Goal: Transaction & Acquisition: Download file/media

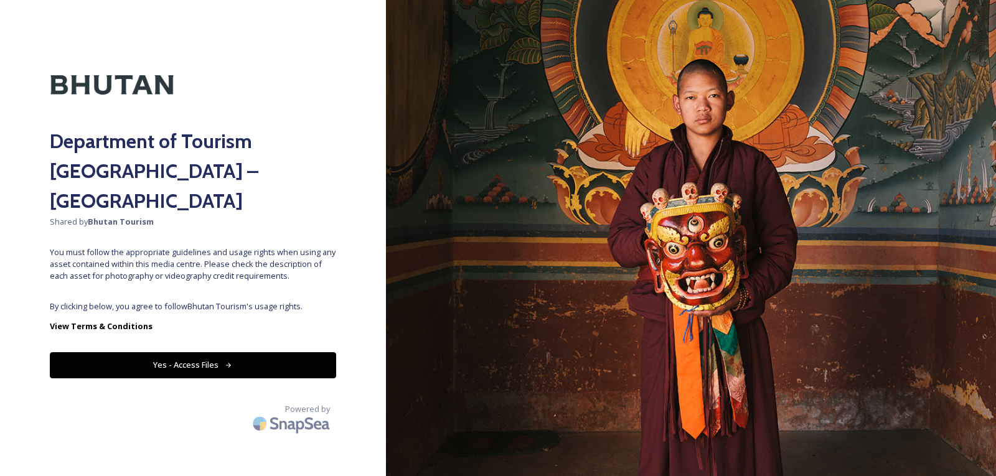
click at [259, 352] on button "Yes - Access Files" at bounding box center [193, 365] width 286 height 26
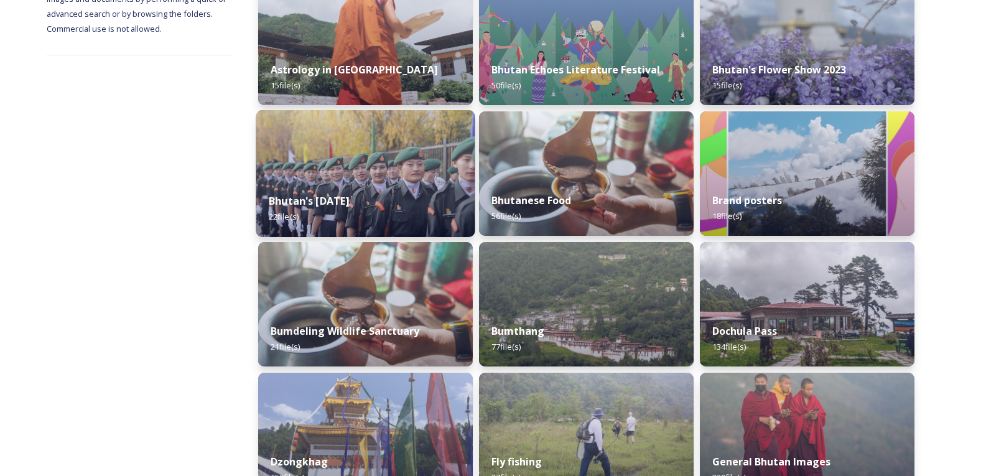
scroll to position [249, 0]
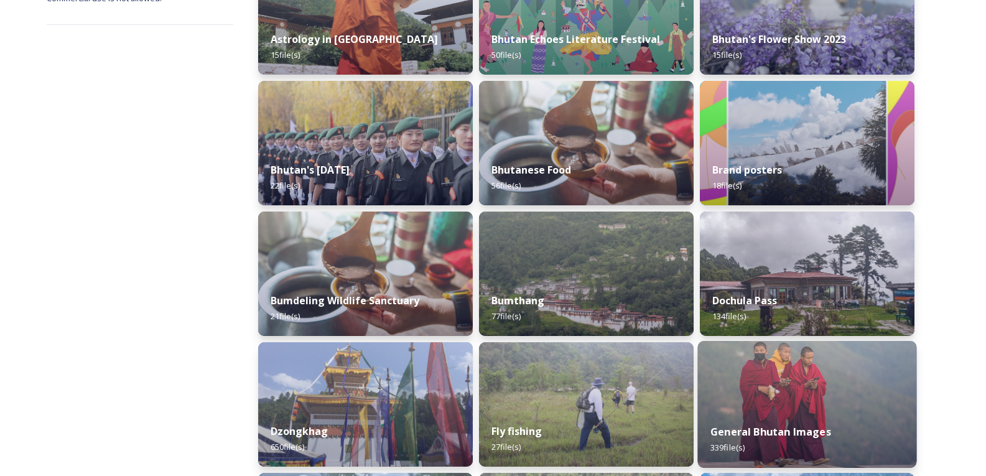
click at [709, 378] on img at bounding box center [807, 404] width 219 height 127
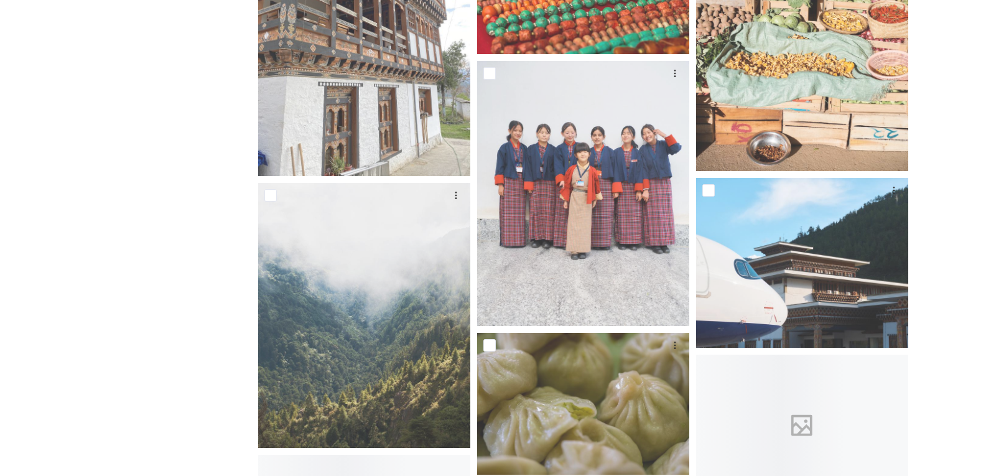
scroll to position [4729, 0]
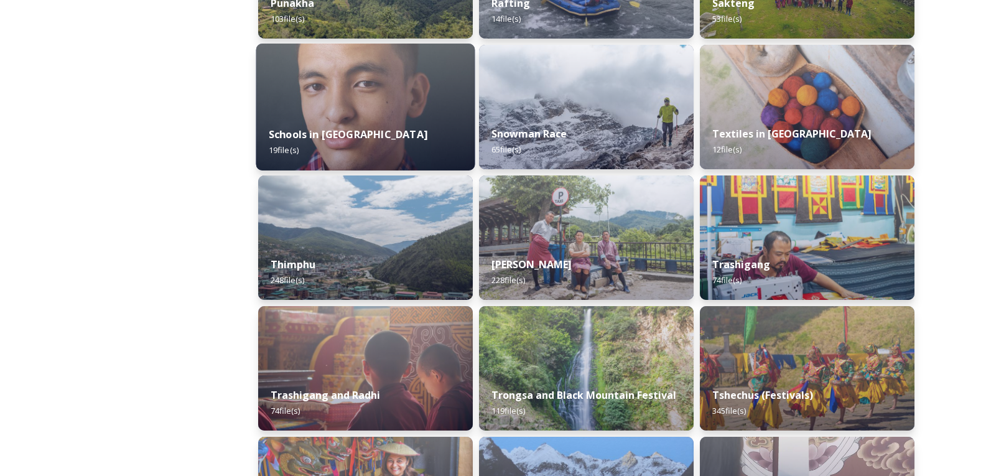
scroll to position [1369, 0]
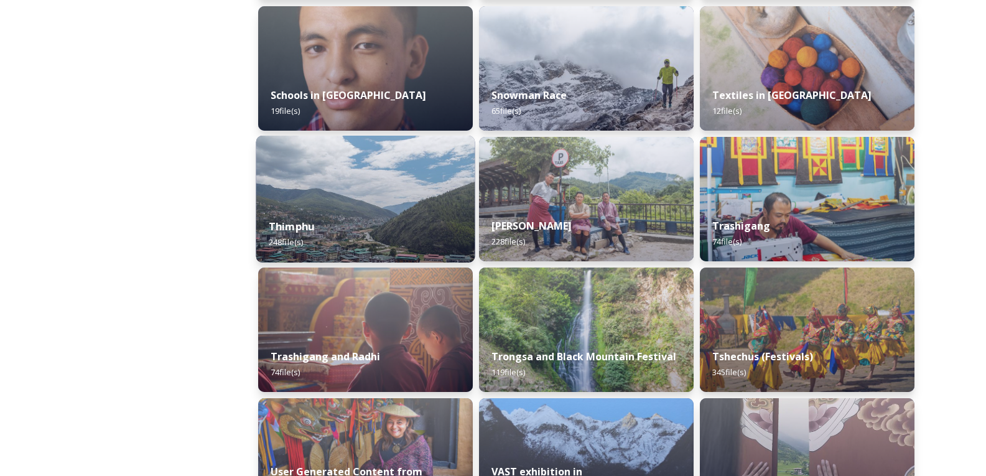
click at [343, 225] on div "Thimphu 248 file(s)" at bounding box center [365, 234] width 219 height 57
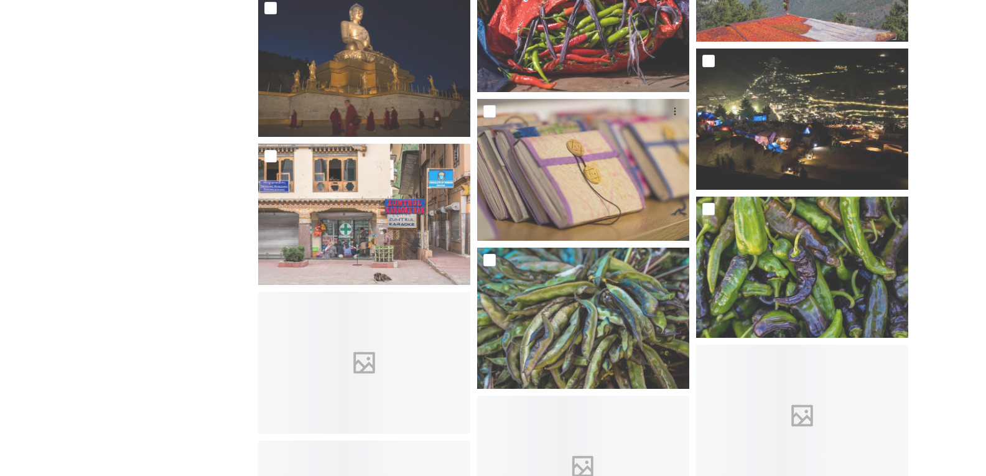
scroll to position [4978, 0]
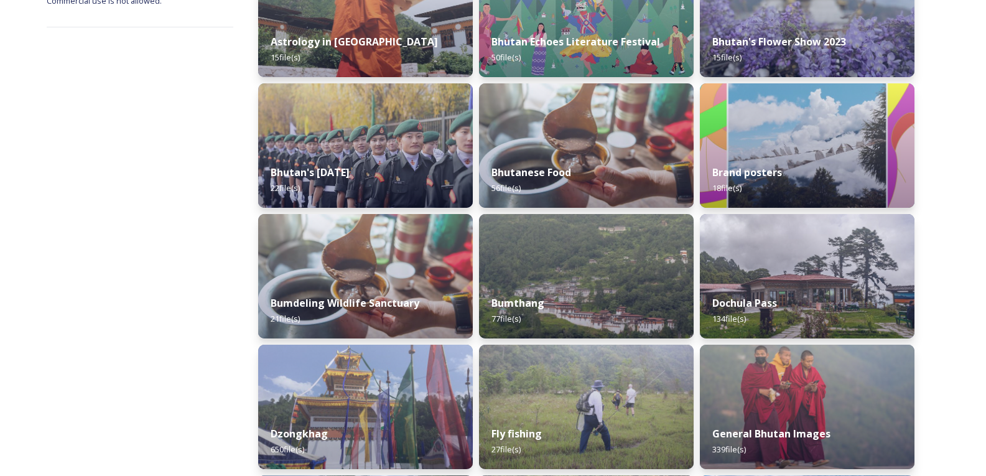
scroll to position [249, 0]
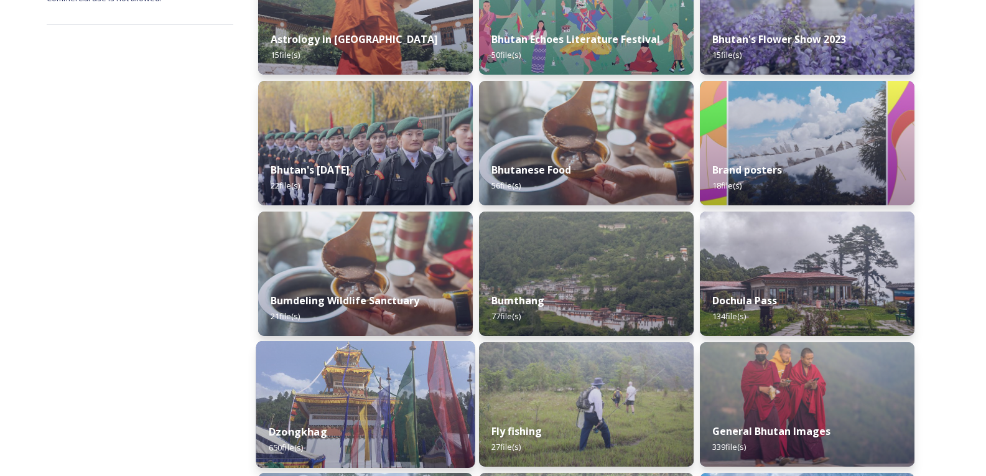
click at [284, 413] on div "Dzongkhag 650 file(s)" at bounding box center [365, 439] width 219 height 57
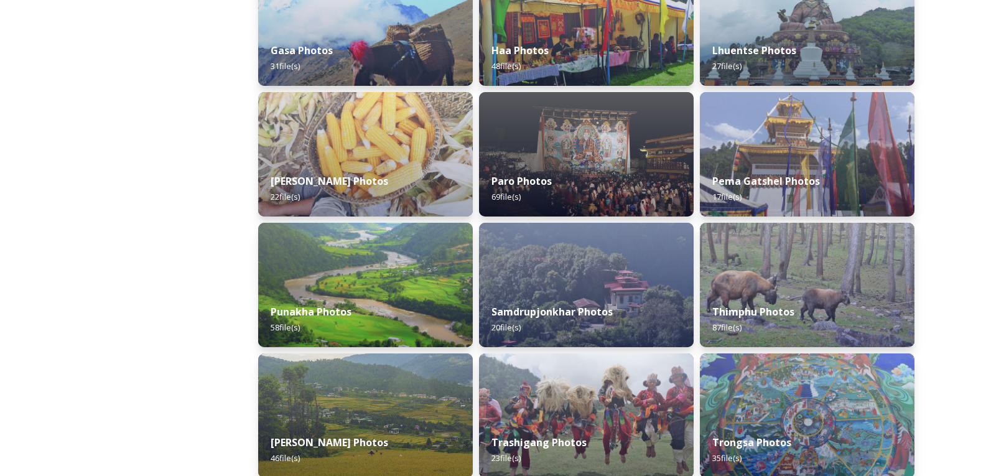
scroll to position [373, 0]
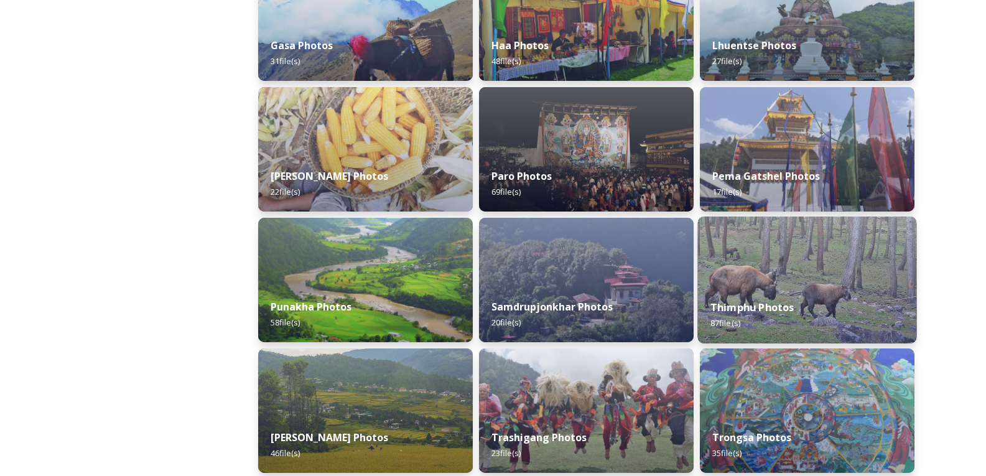
click at [784, 294] on div "Thimphu Photos 87 file(s)" at bounding box center [807, 315] width 219 height 57
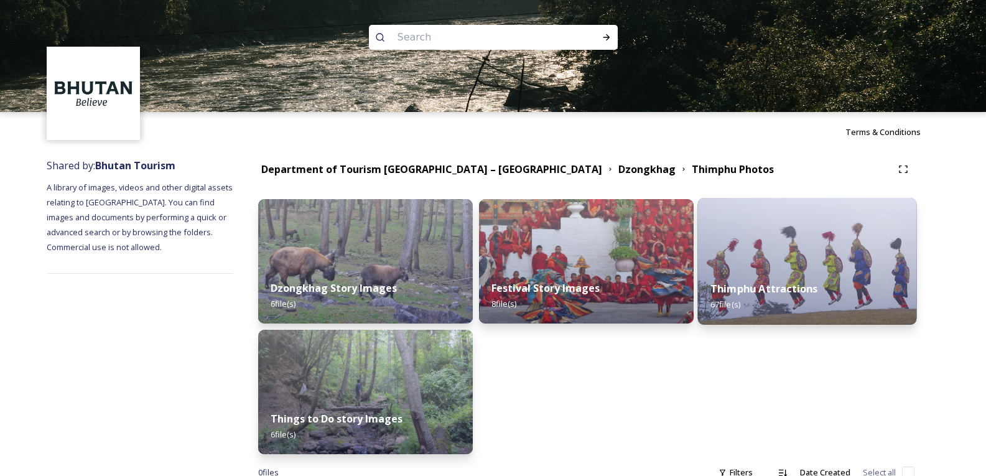
click at [747, 306] on div "Thimphu Attractions 67 file(s)" at bounding box center [807, 296] width 219 height 57
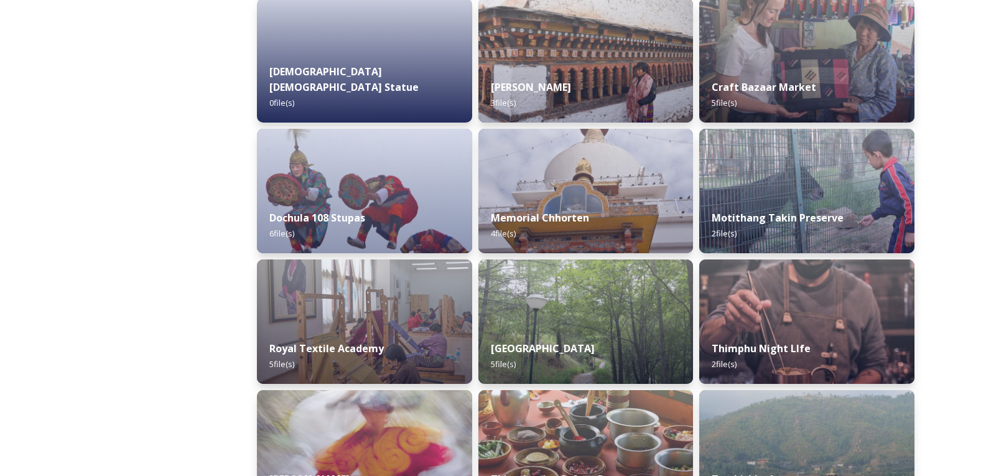
scroll to position [11, 0]
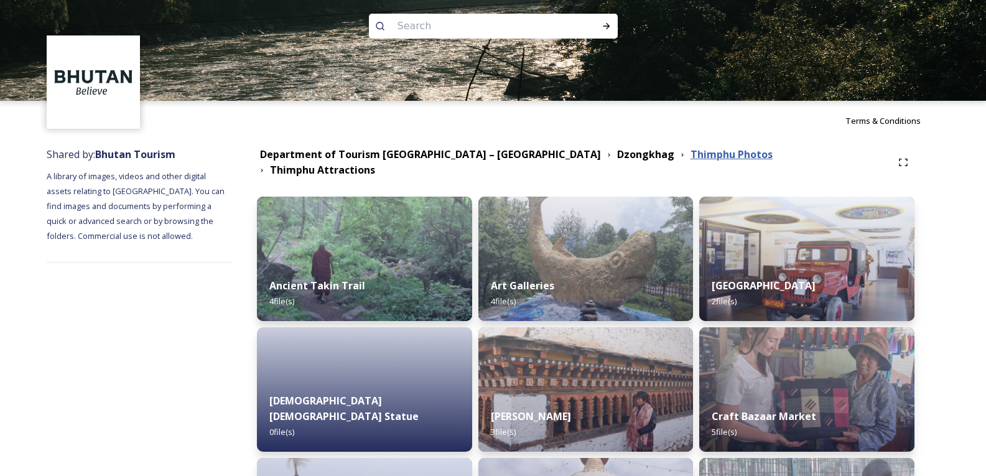
click at [691, 160] on strong "Thimphu Photos" at bounding box center [732, 154] width 82 height 14
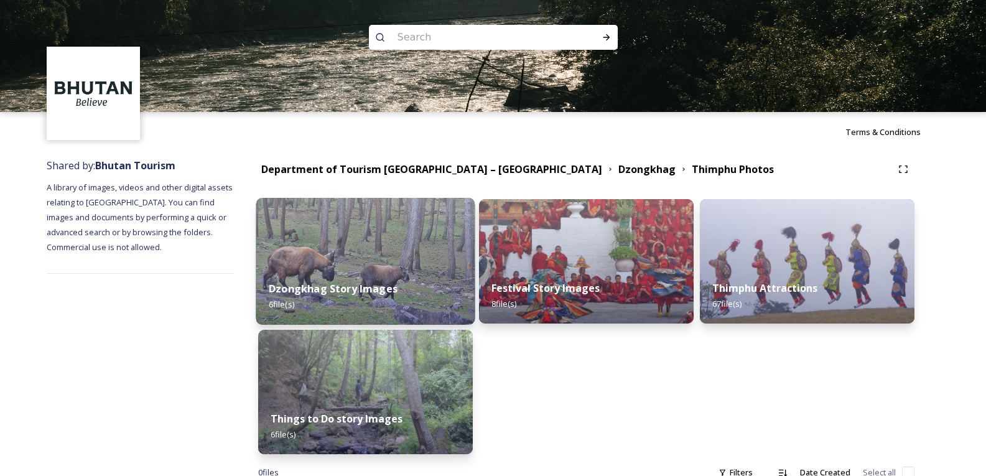
click at [382, 288] on strong "Dzongkhag Story Images" at bounding box center [333, 289] width 129 height 14
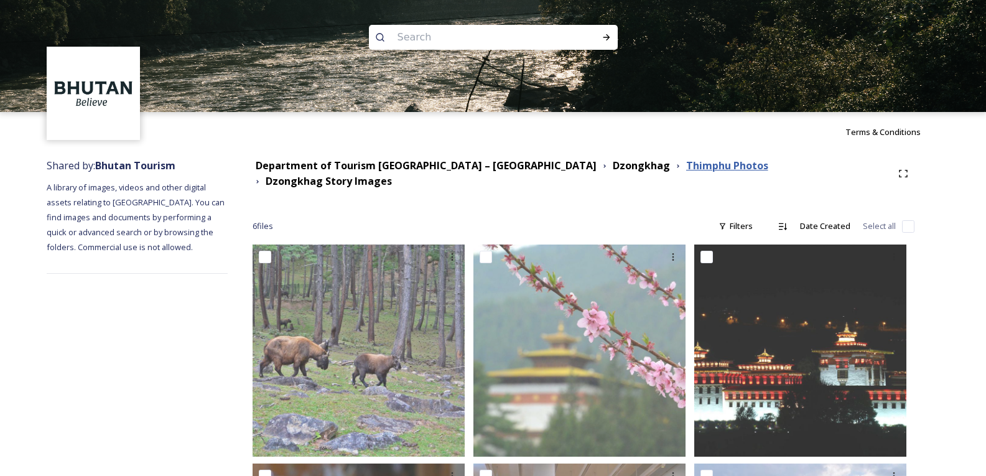
click at [686, 167] on strong "Thimphu Photos" at bounding box center [727, 166] width 82 height 14
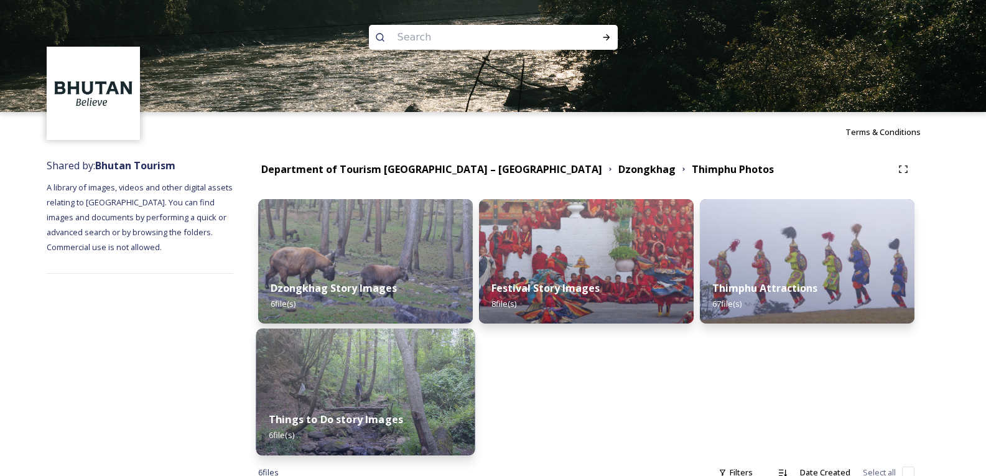
click at [360, 382] on img at bounding box center [365, 392] width 219 height 127
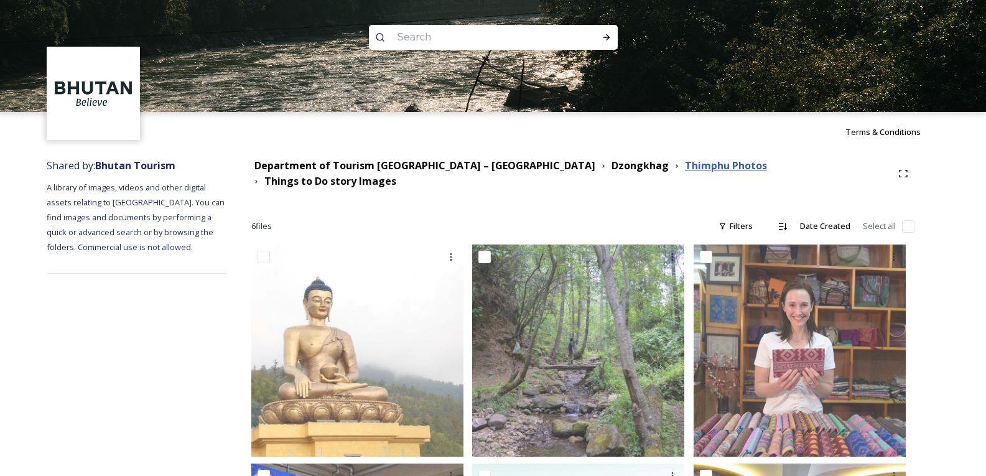
click at [685, 165] on strong "Thimphu Photos" at bounding box center [726, 166] width 82 height 14
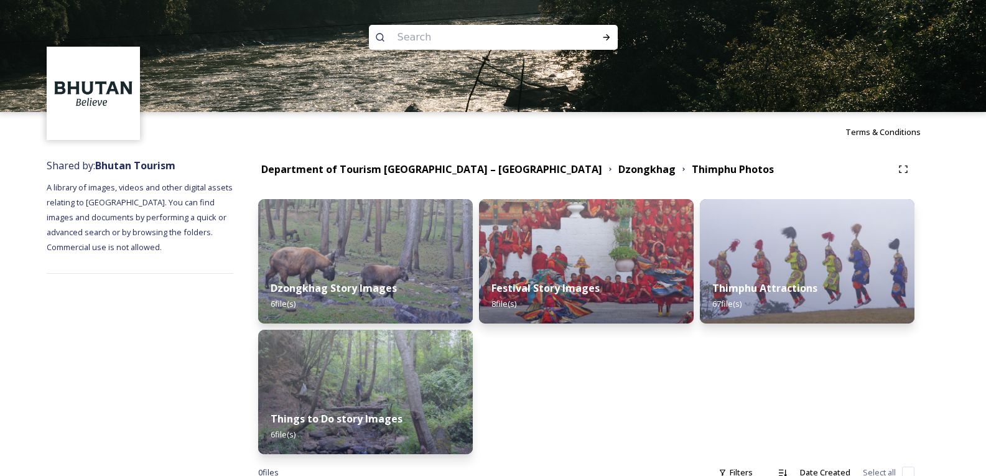
click at [453, 30] on input at bounding box center [476, 37] width 171 height 27
type input "simtokha"
click at [453, 41] on input at bounding box center [512, 37] width 147 height 27
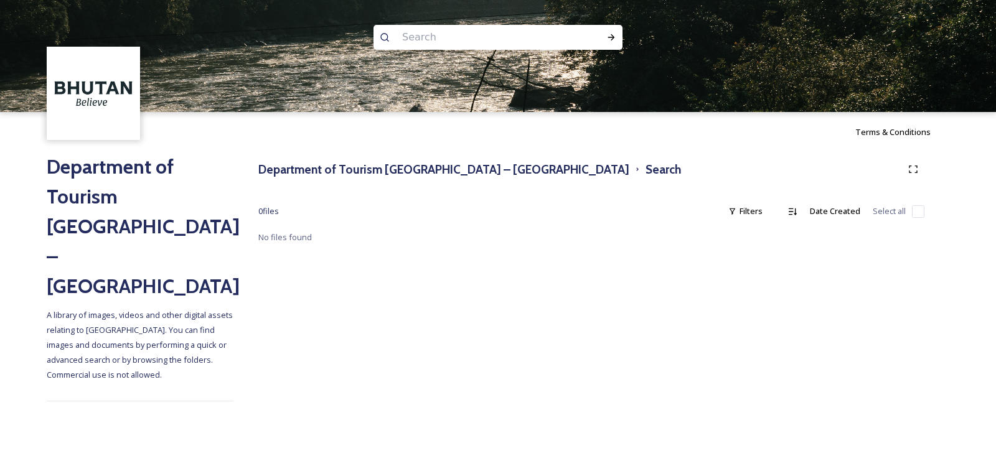
click at [443, 40] on input at bounding box center [481, 37] width 171 height 27
click at [403, 174] on h3 "Department of Tourism [GEOGRAPHIC_DATA] – [GEOGRAPHIC_DATA]" at bounding box center [443, 170] width 371 height 18
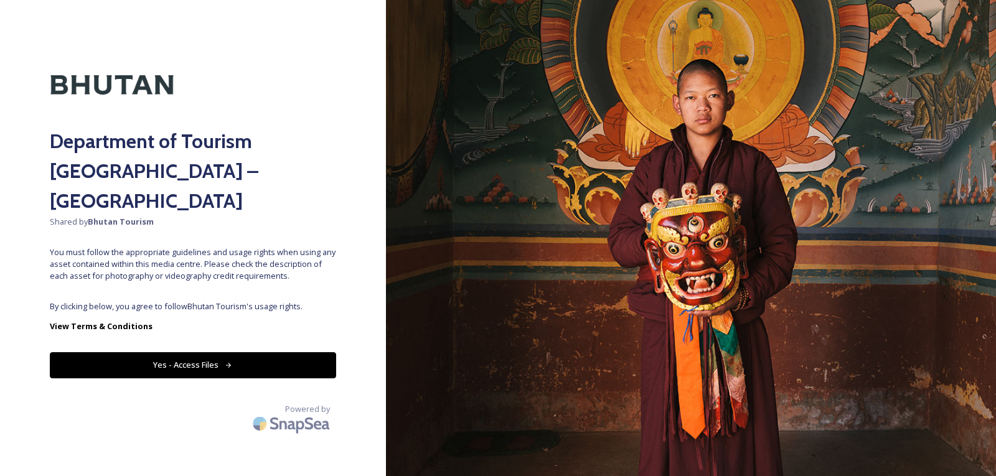
click at [212, 352] on button "Yes - Access Files" at bounding box center [193, 365] width 286 height 26
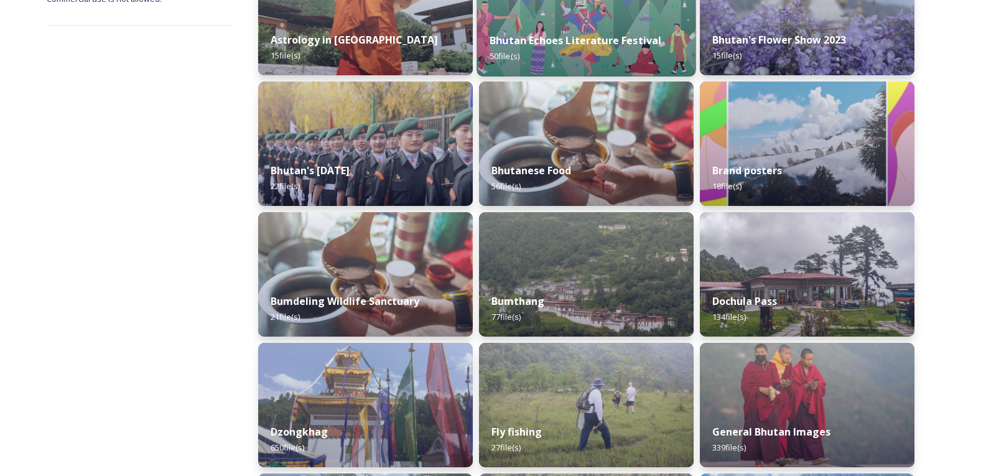
scroll to position [249, 0]
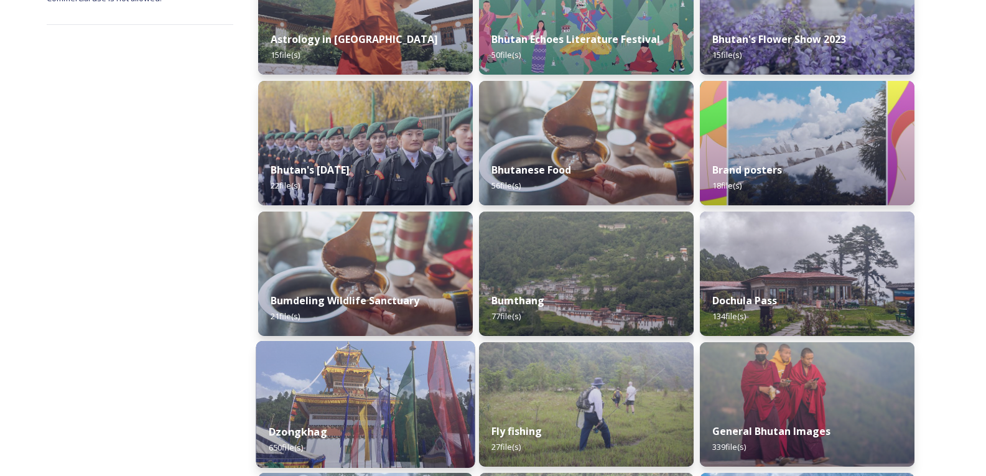
click at [330, 434] on div "Dzongkhag 650 file(s)" at bounding box center [365, 439] width 219 height 57
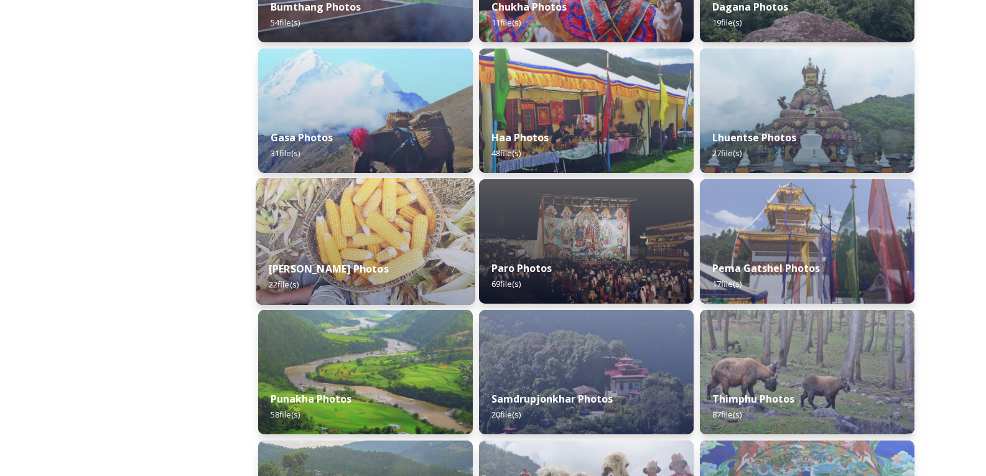
scroll to position [311, 0]
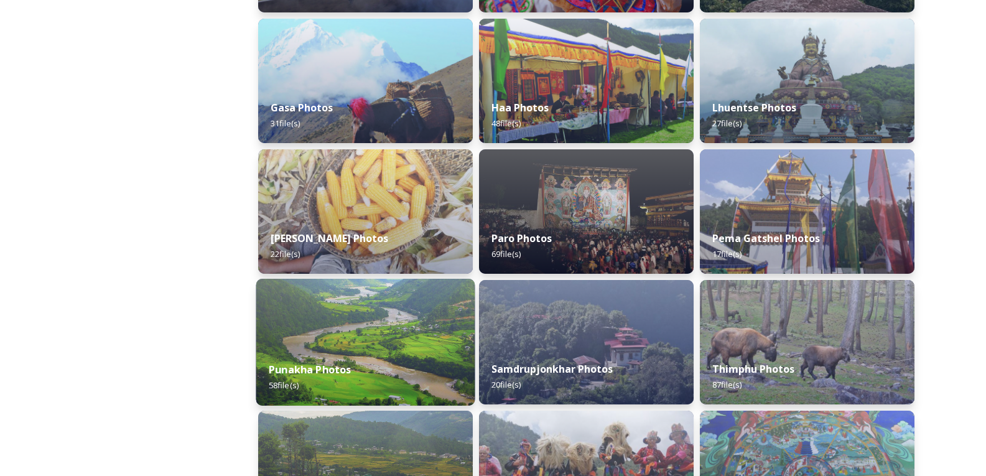
click at [393, 339] on img at bounding box center [365, 342] width 219 height 127
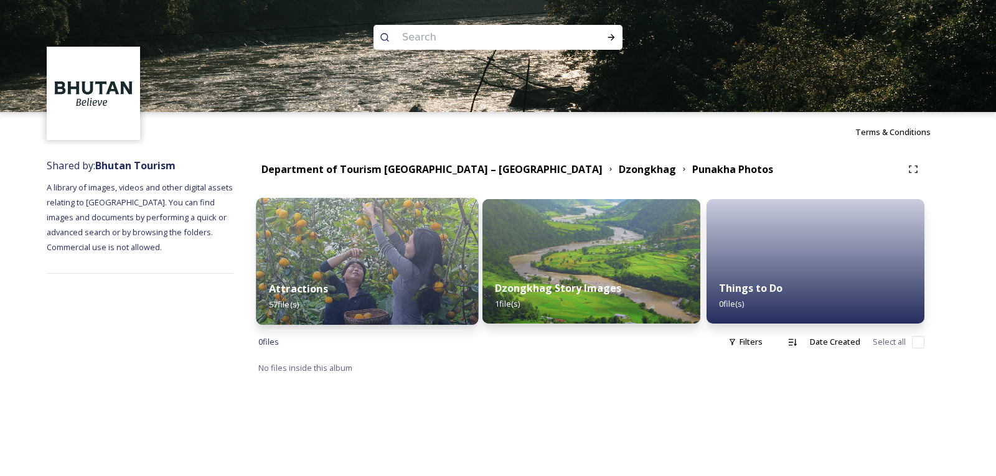
click at [365, 289] on div "Attractions 57 file(s)" at bounding box center [367, 296] width 222 height 57
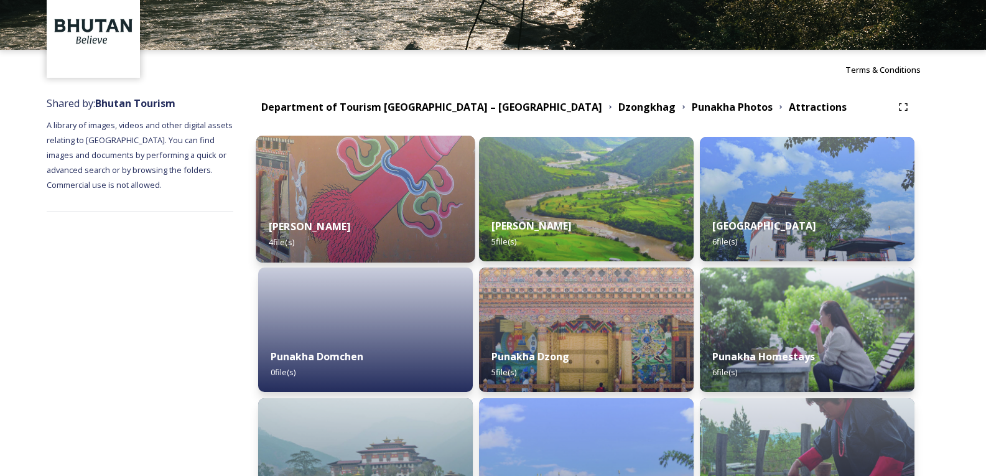
scroll to position [124, 0]
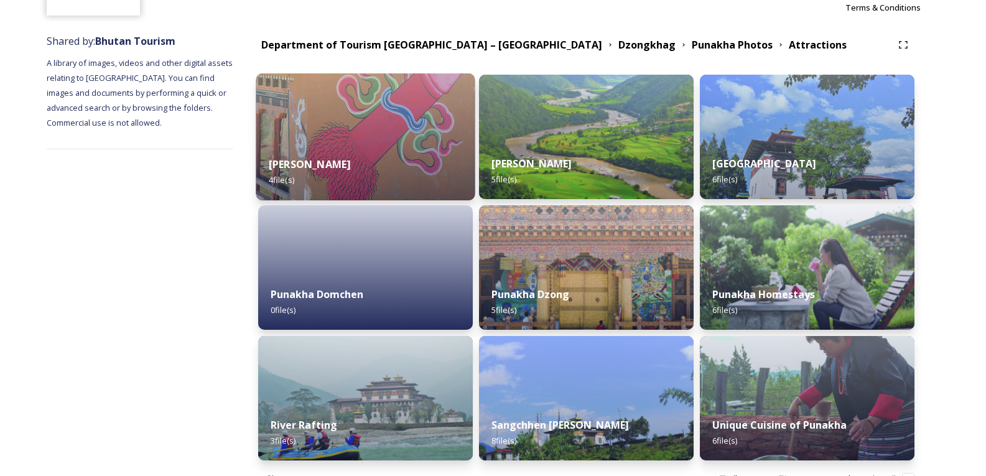
click at [432, 274] on div at bounding box center [365, 267] width 215 height 124
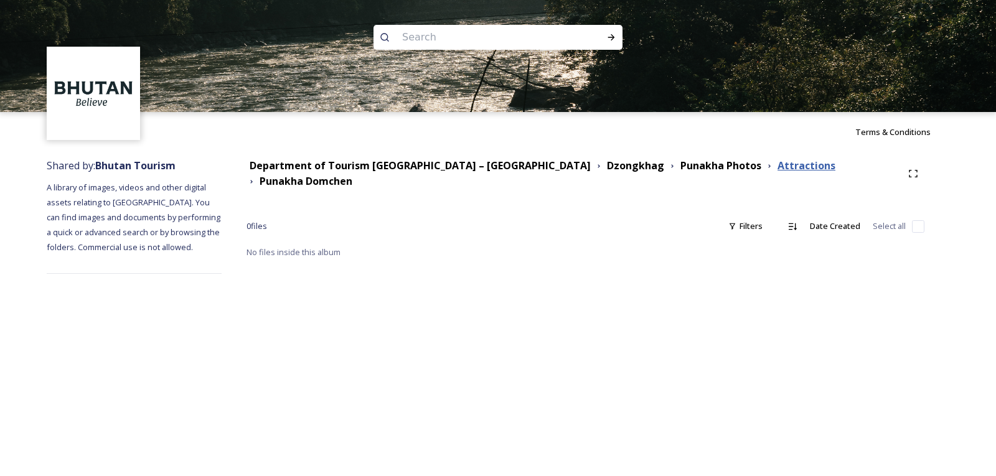
click at [777, 166] on strong "Attractions" at bounding box center [806, 166] width 58 height 14
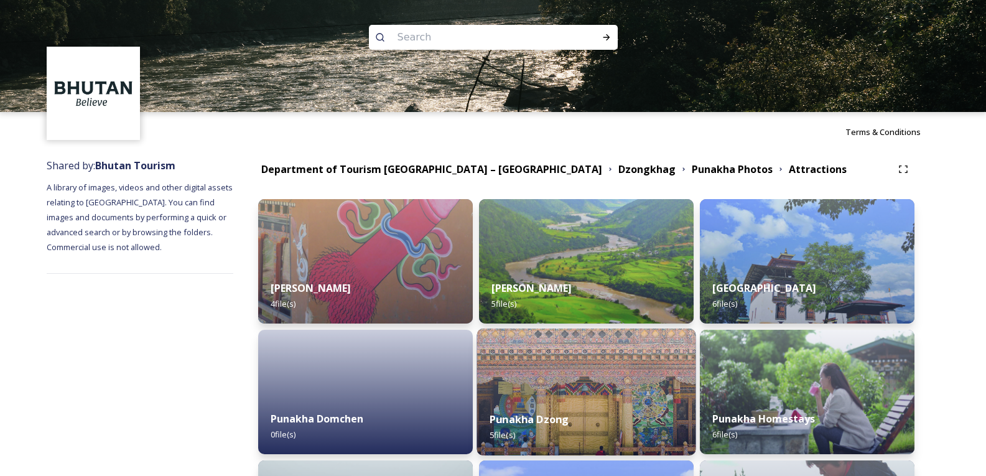
click at [550, 390] on img at bounding box center [586, 392] width 219 height 127
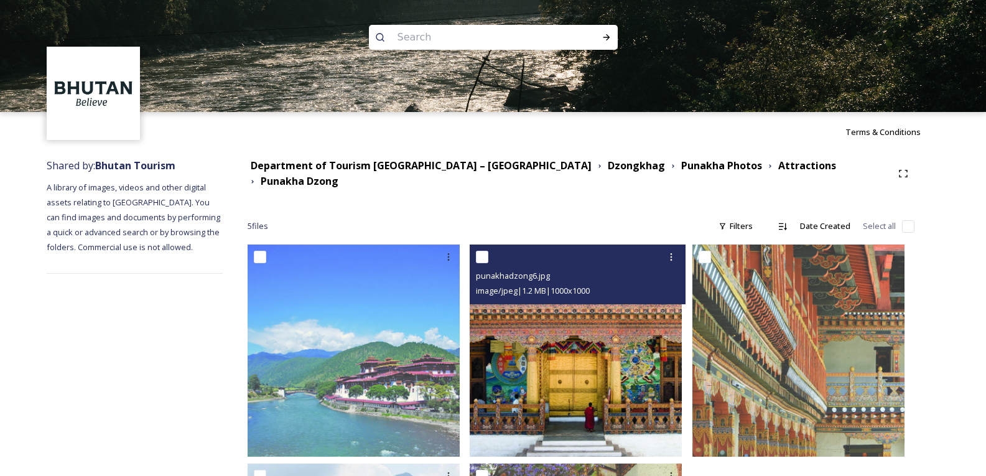
scroll to position [218, 0]
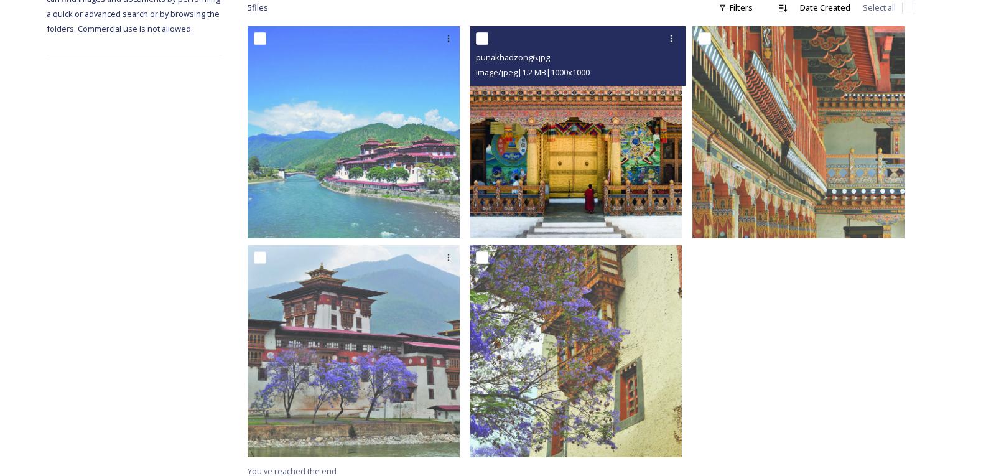
click at [582, 226] on img at bounding box center [576, 132] width 212 height 212
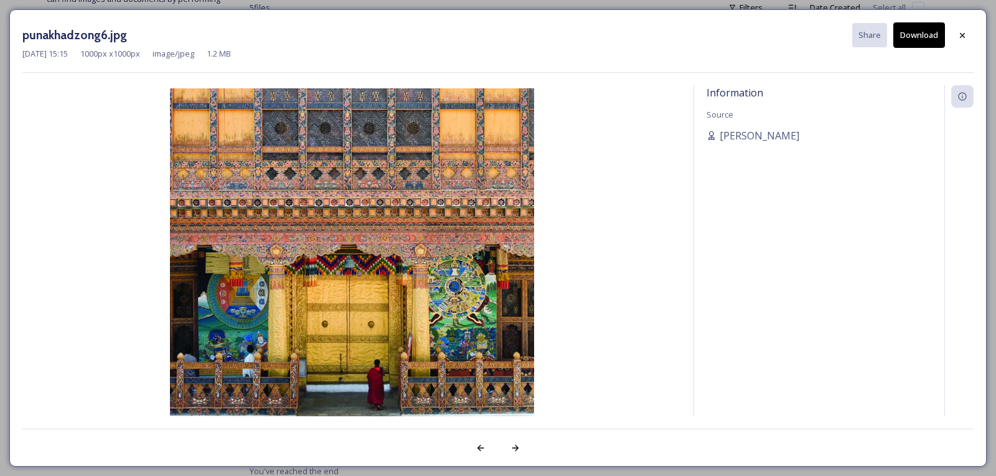
click at [930, 36] on button "Download" at bounding box center [919, 35] width 52 height 26
click at [960, 37] on icon at bounding box center [962, 34] width 5 height 5
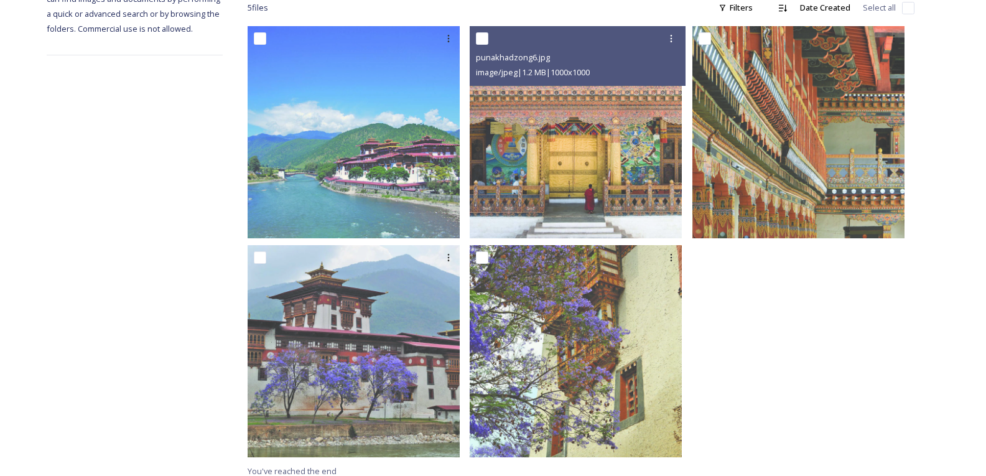
scroll to position [156, 0]
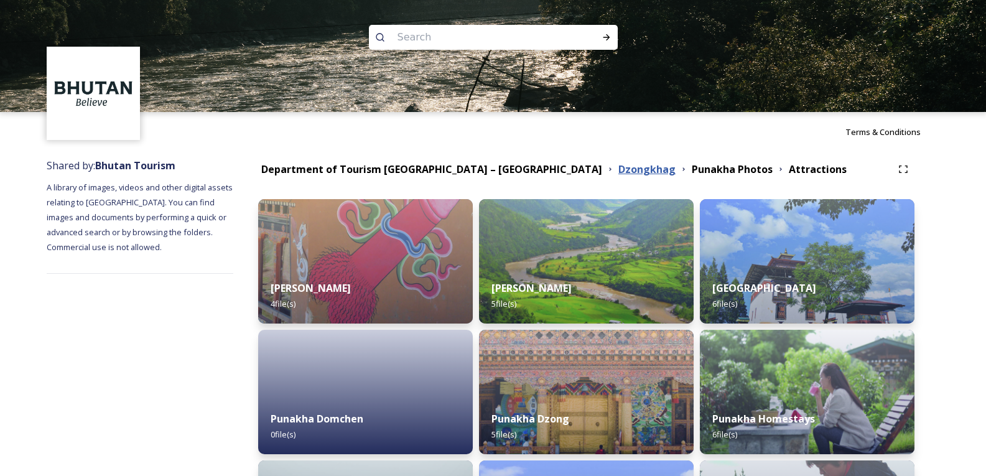
click at [619, 174] on strong "Dzongkhag" at bounding box center [647, 169] width 57 height 14
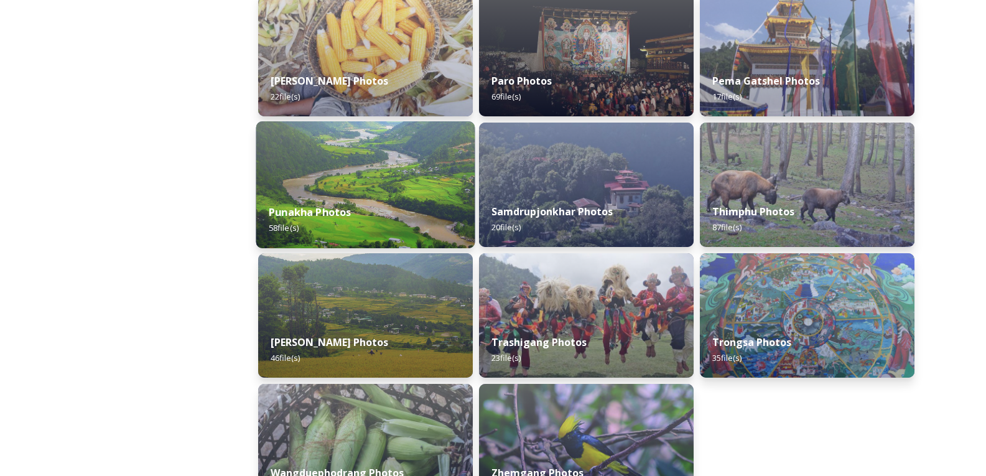
scroll to position [498, 0]
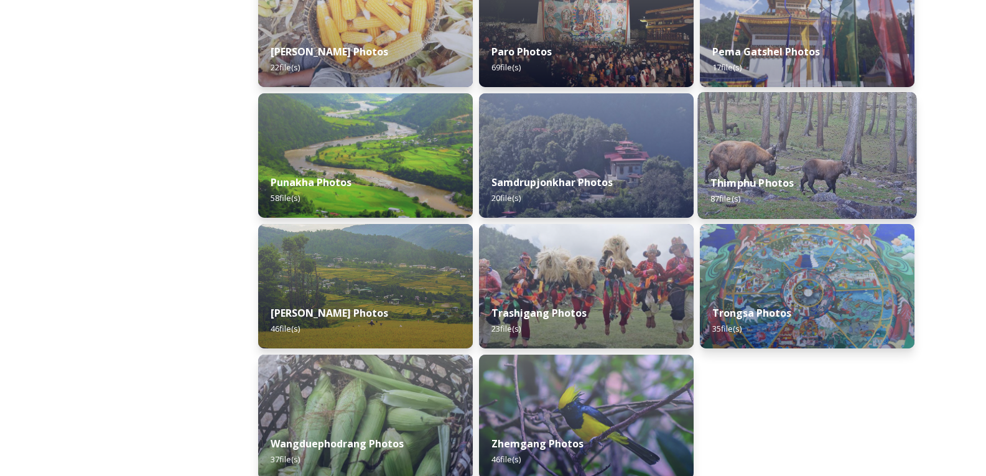
click at [741, 162] on img at bounding box center [807, 155] width 219 height 127
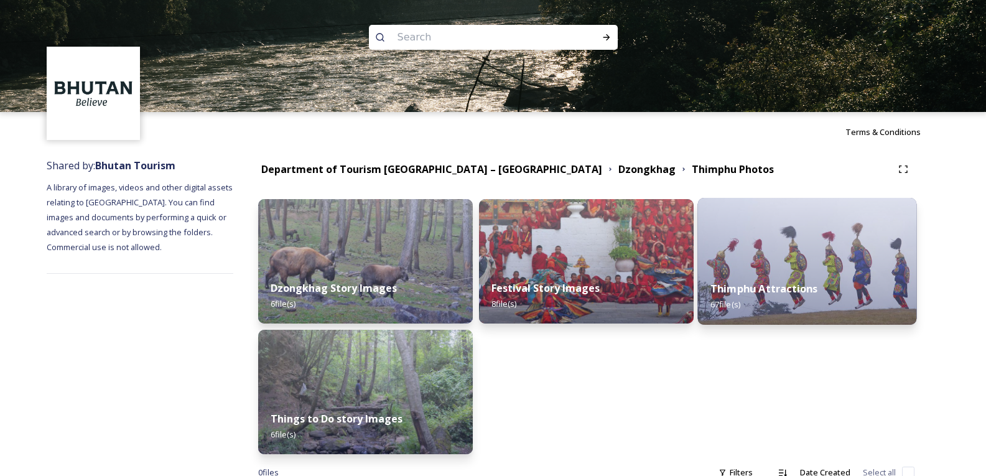
click at [738, 270] on div "Thimphu Attractions 67 file(s)" at bounding box center [807, 296] width 219 height 57
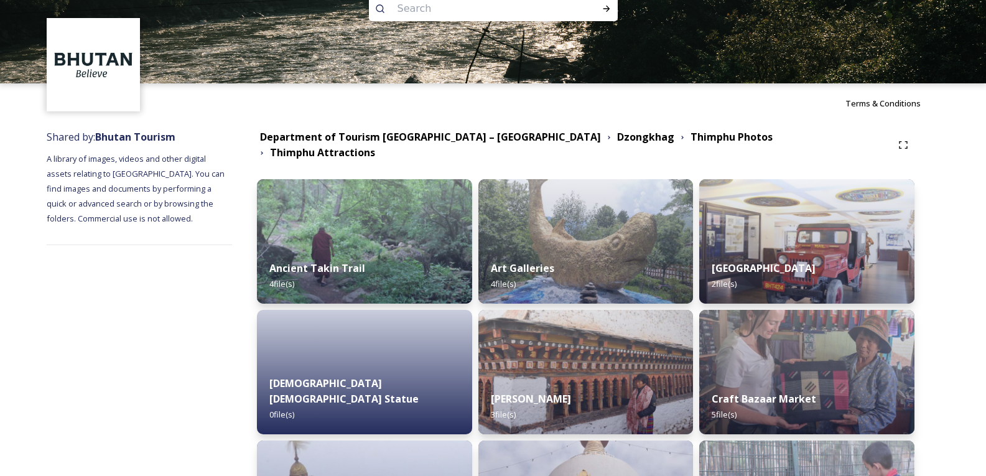
scroll to position [11, 0]
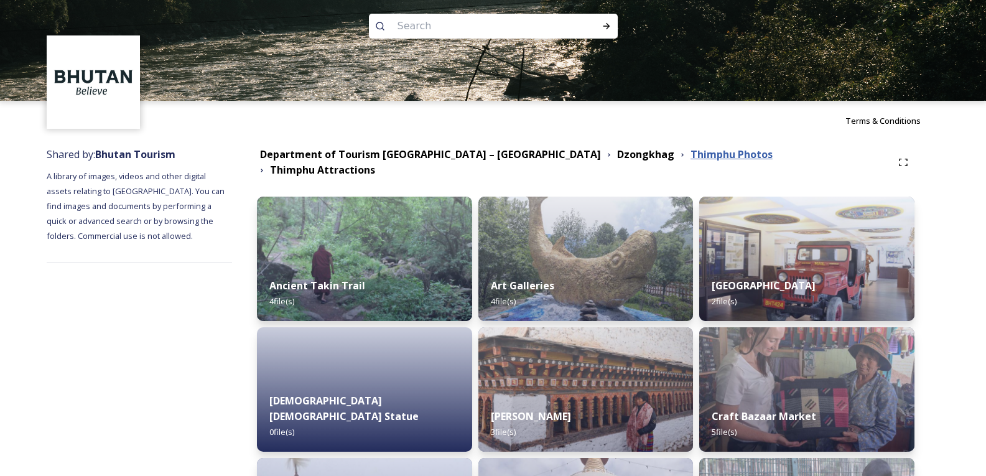
click at [691, 158] on strong "Thimphu Photos" at bounding box center [732, 154] width 82 height 14
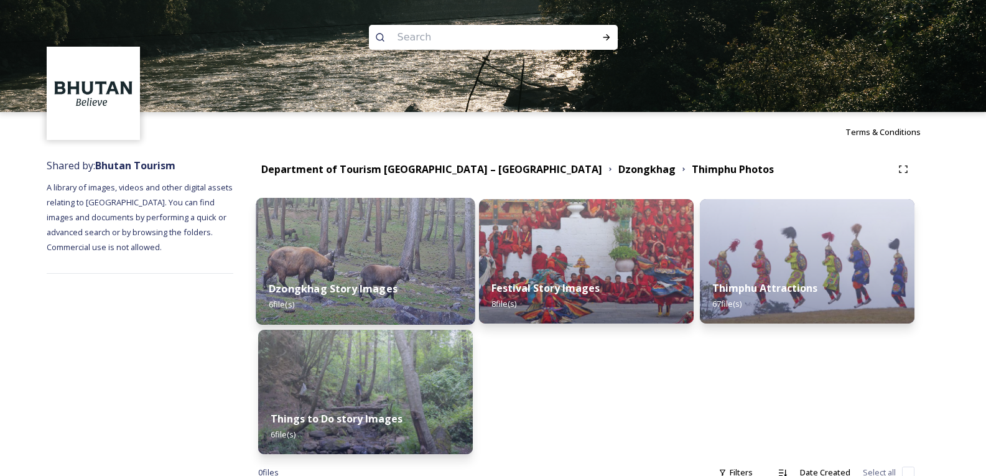
click at [335, 294] on strong "Dzongkhag Story Images" at bounding box center [333, 289] width 129 height 14
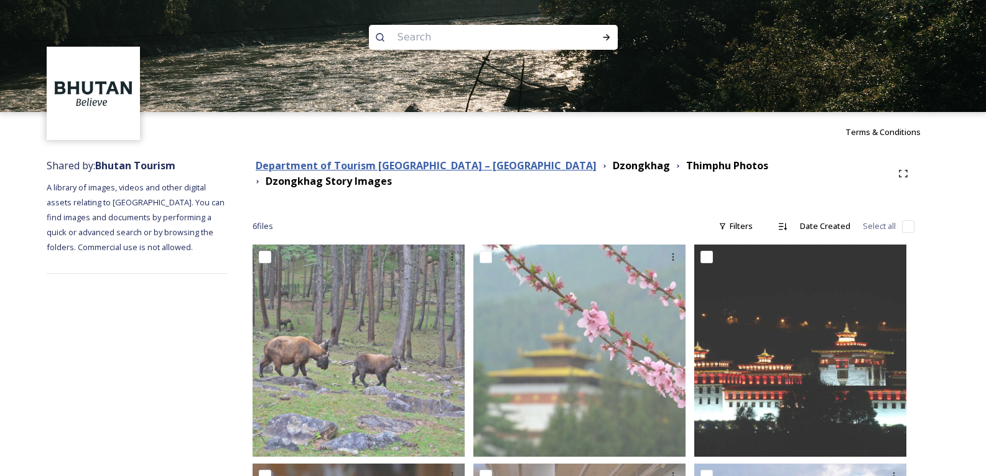
click at [298, 166] on strong "Department of Tourism [GEOGRAPHIC_DATA] – [GEOGRAPHIC_DATA]" at bounding box center [426, 166] width 341 height 14
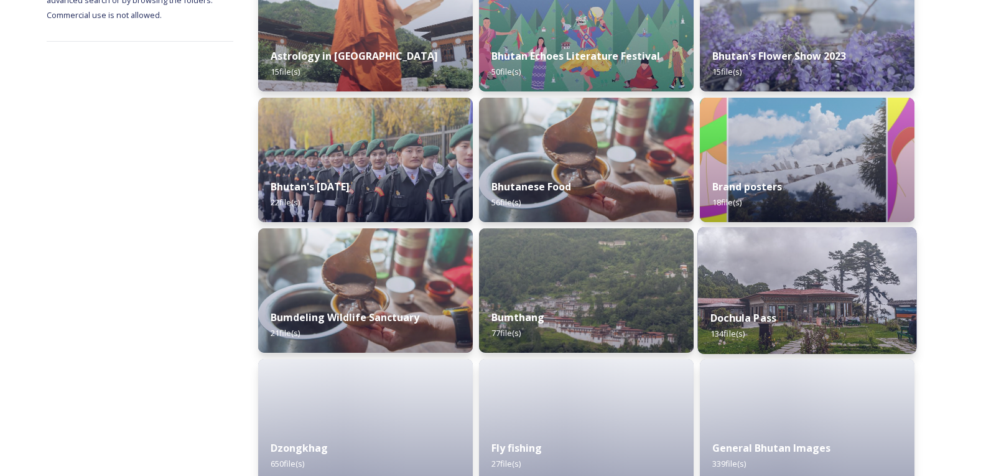
scroll to position [249, 0]
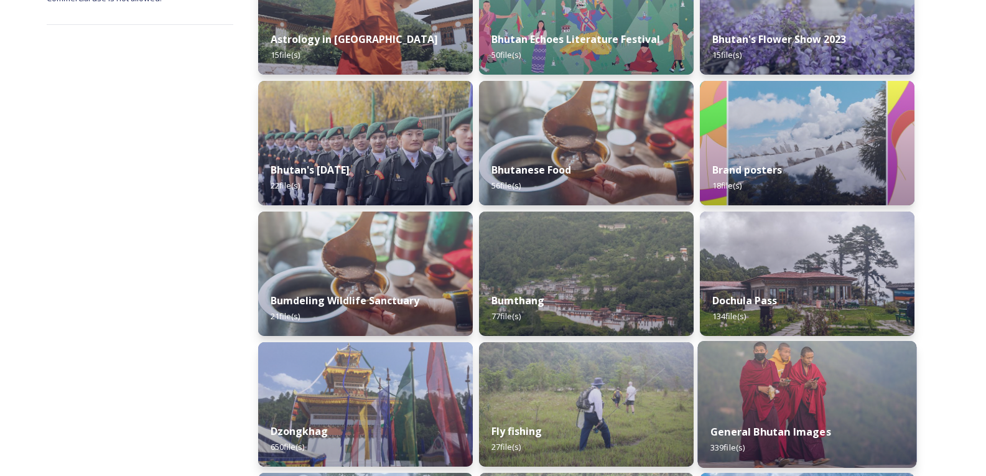
click at [788, 409] on img at bounding box center [807, 404] width 219 height 127
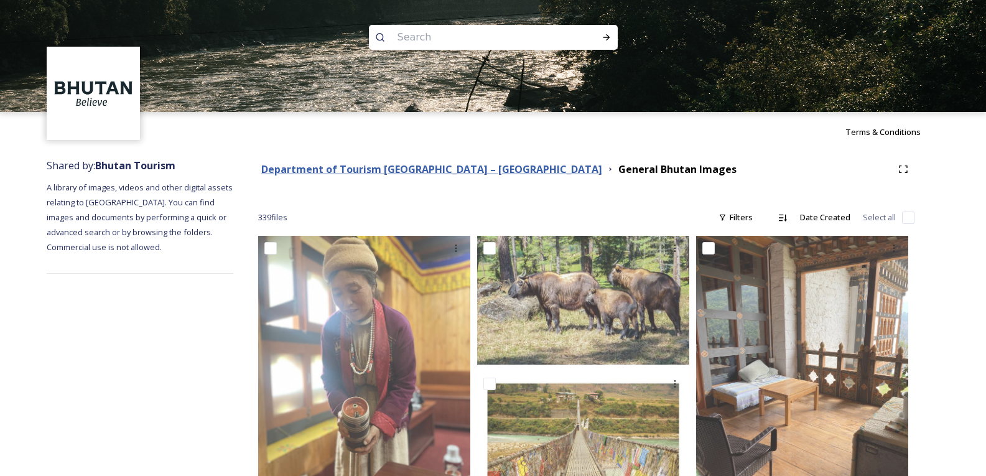
click at [382, 168] on strong "Department of Tourism [GEOGRAPHIC_DATA] – [GEOGRAPHIC_DATA]" at bounding box center [431, 169] width 341 height 14
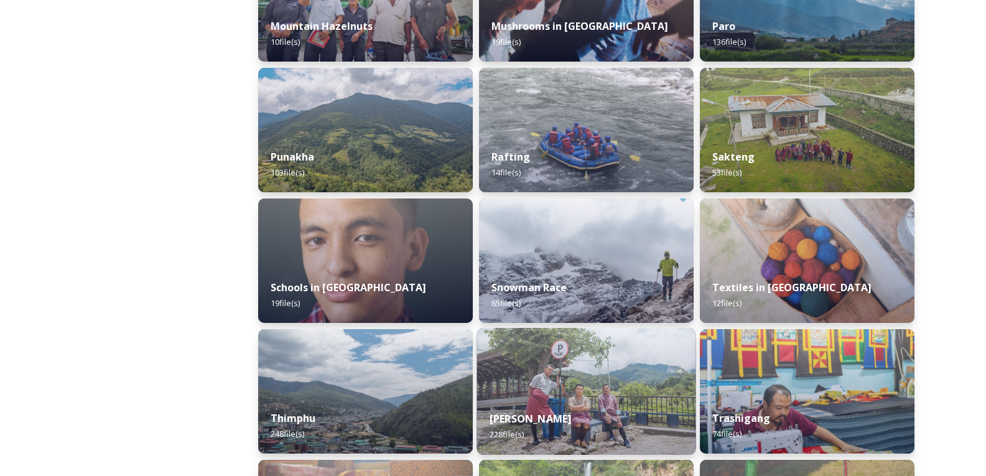
scroll to position [1204, 0]
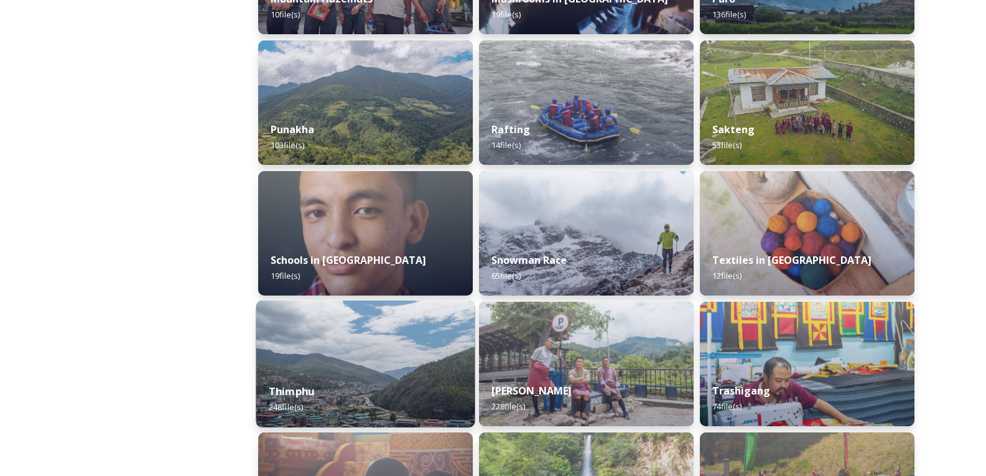
click at [340, 381] on div "Thimphu 248 file(s)" at bounding box center [365, 399] width 219 height 57
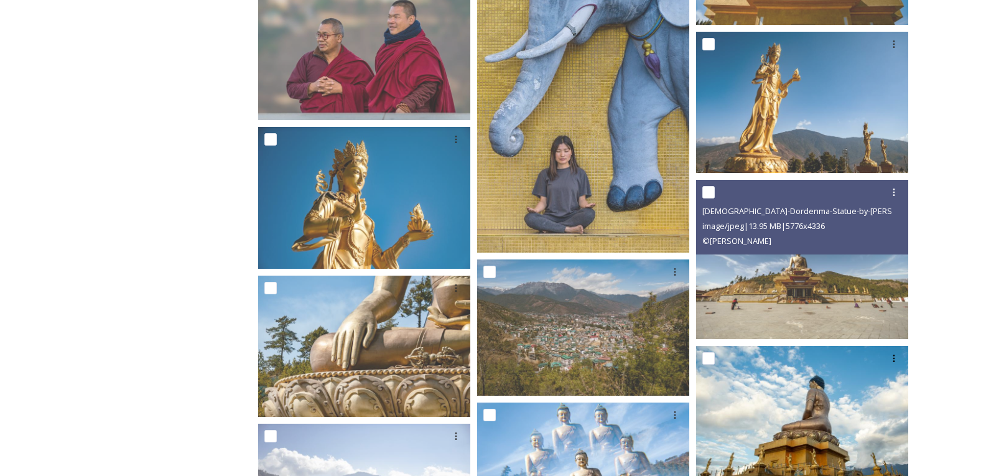
scroll to position [6098, 0]
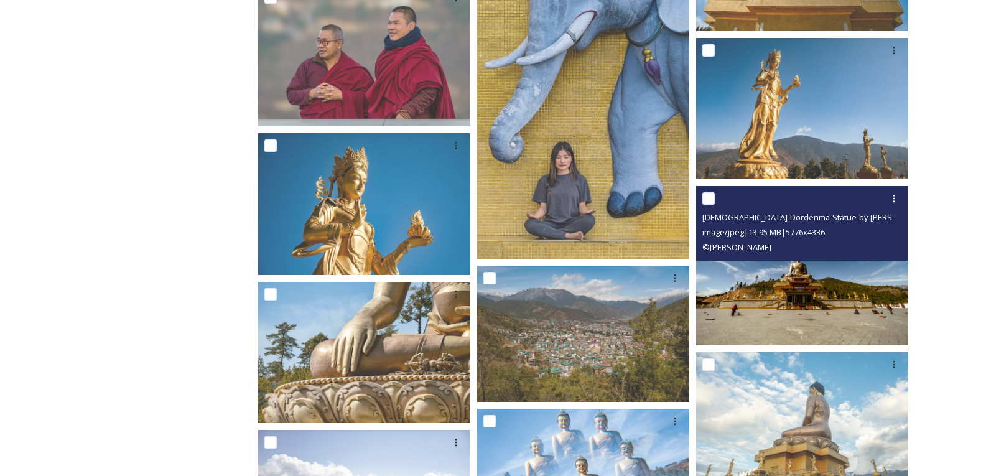
click at [757, 292] on img at bounding box center [802, 265] width 212 height 159
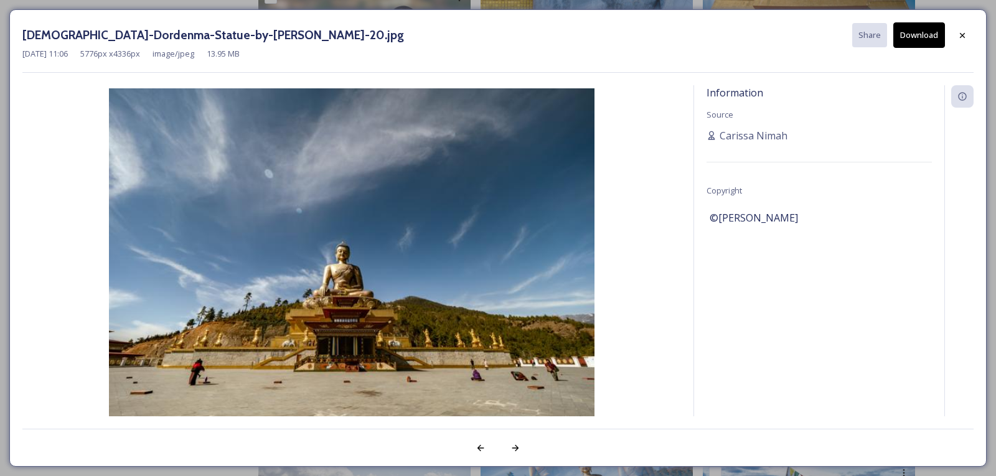
click at [919, 32] on button "Download" at bounding box center [919, 35] width 52 height 26
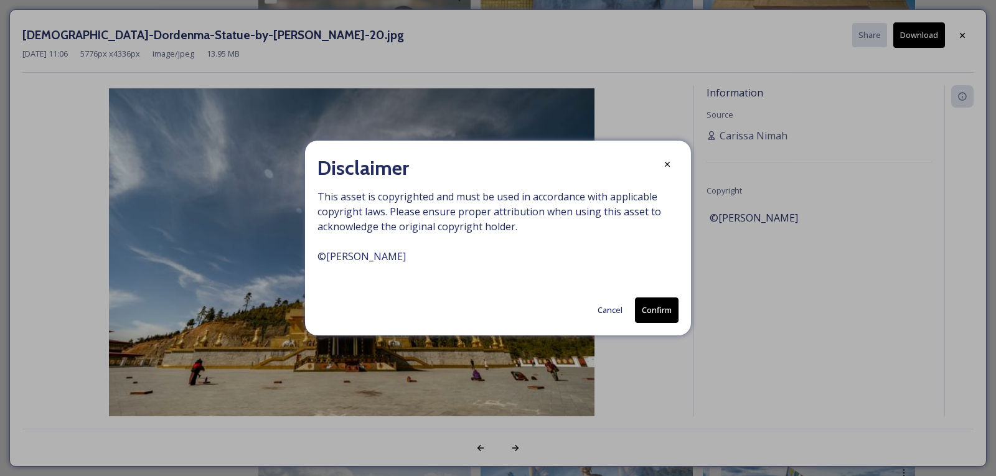
click at [654, 314] on button "Confirm" at bounding box center [657, 310] width 44 height 26
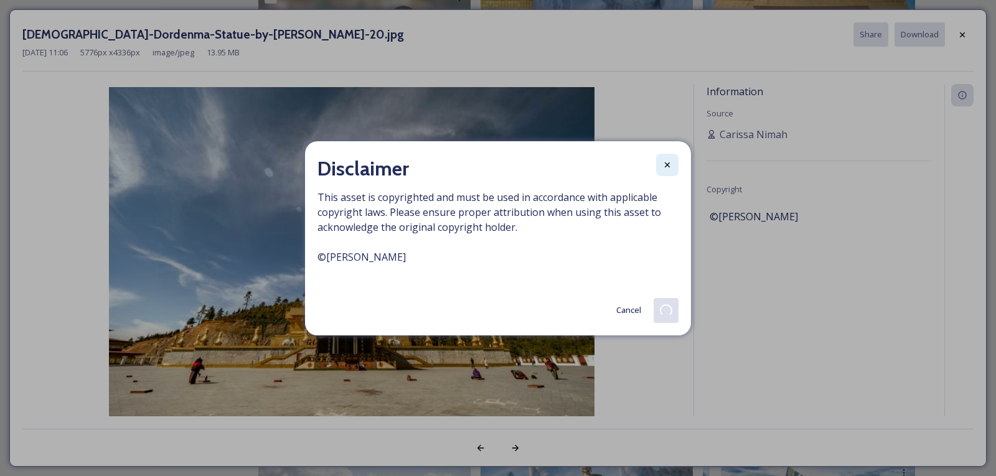
click at [658, 167] on div at bounding box center [667, 165] width 22 height 22
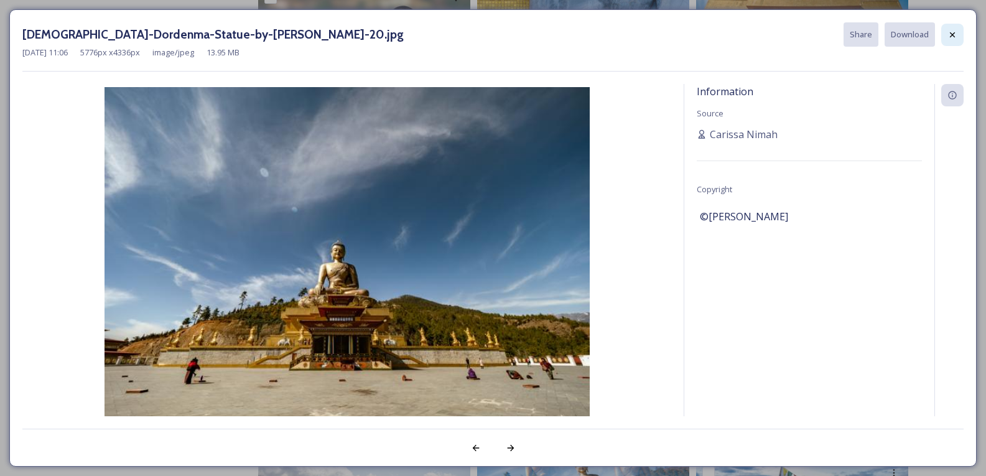
click at [953, 35] on icon at bounding box center [952, 34] width 5 height 5
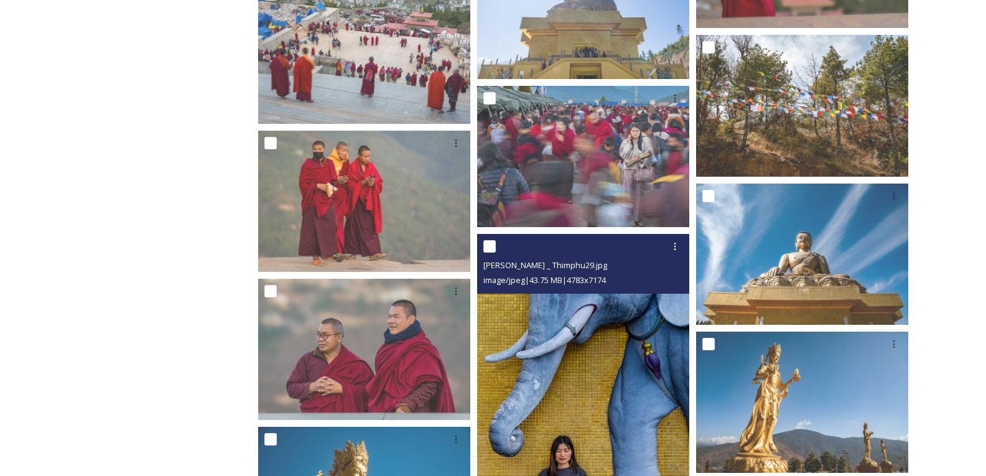
scroll to position [5787, 0]
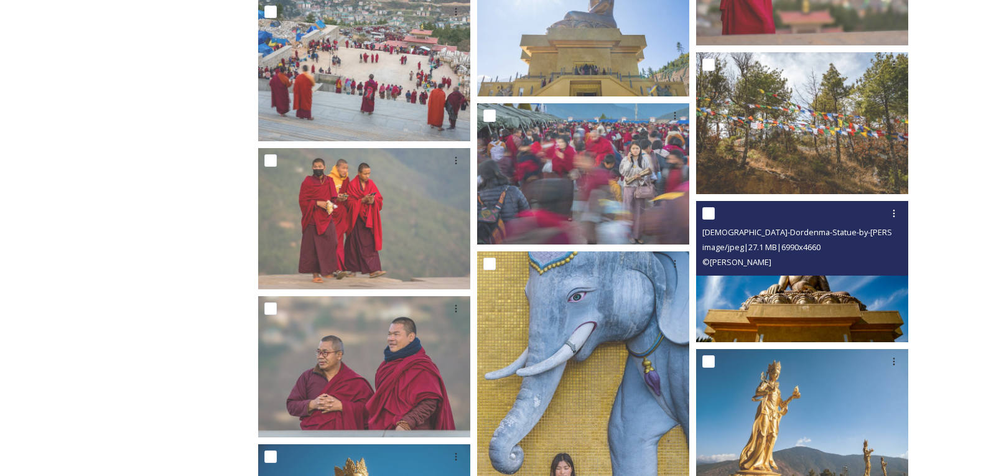
click at [759, 283] on img at bounding box center [802, 270] width 212 height 141
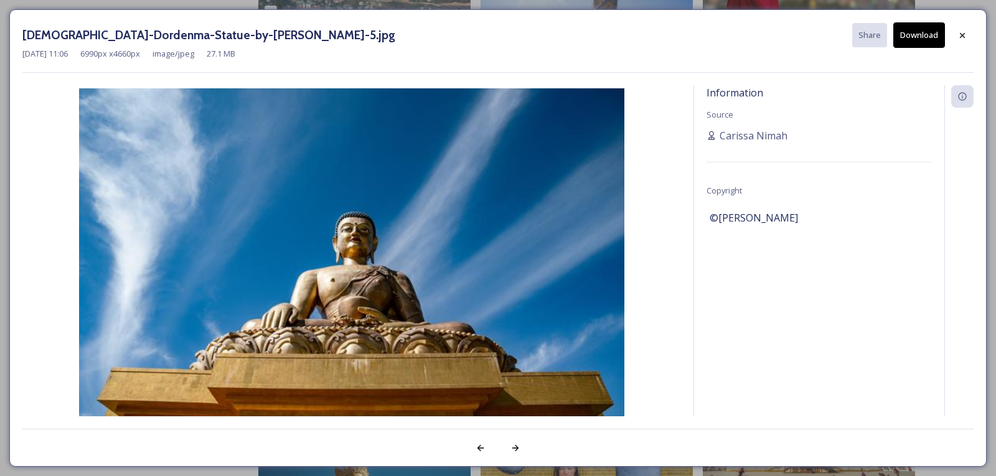
click at [937, 30] on button "Download" at bounding box center [919, 35] width 52 height 26
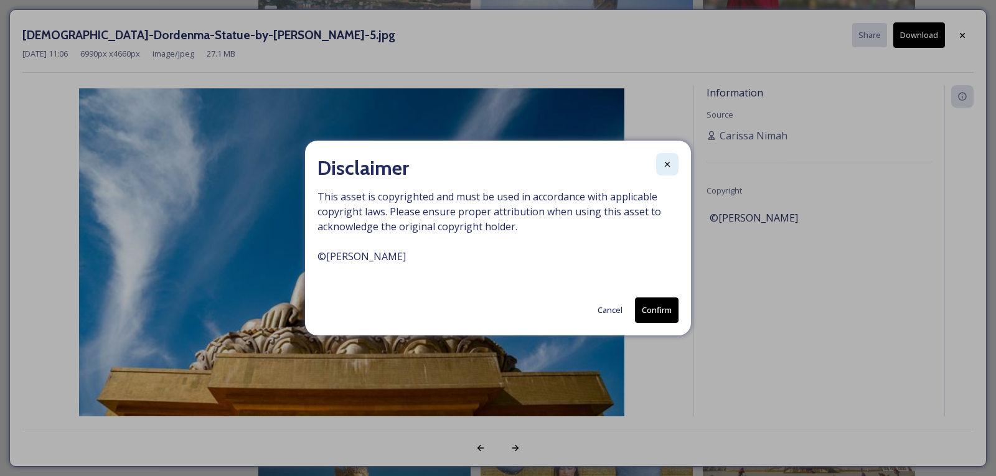
click at [663, 166] on icon at bounding box center [667, 164] width 10 height 10
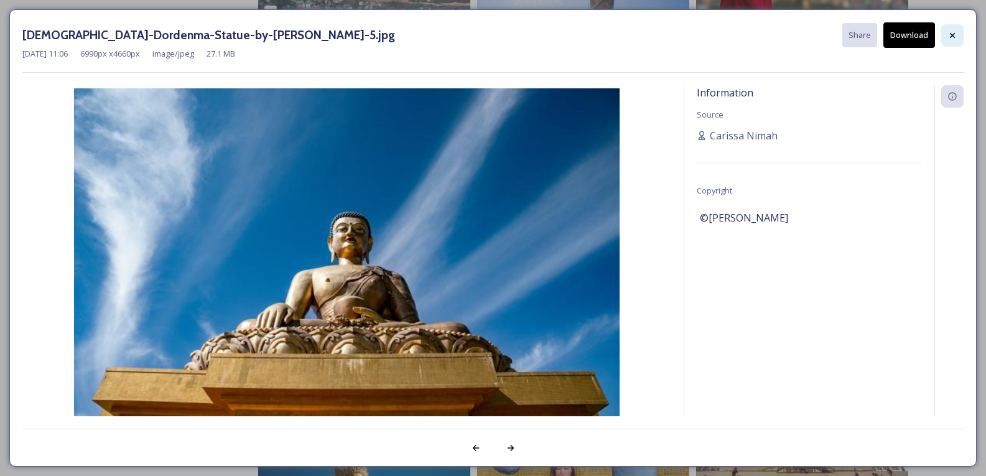
click at [950, 37] on icon at bounding box center [953, 35] width 10 height 10
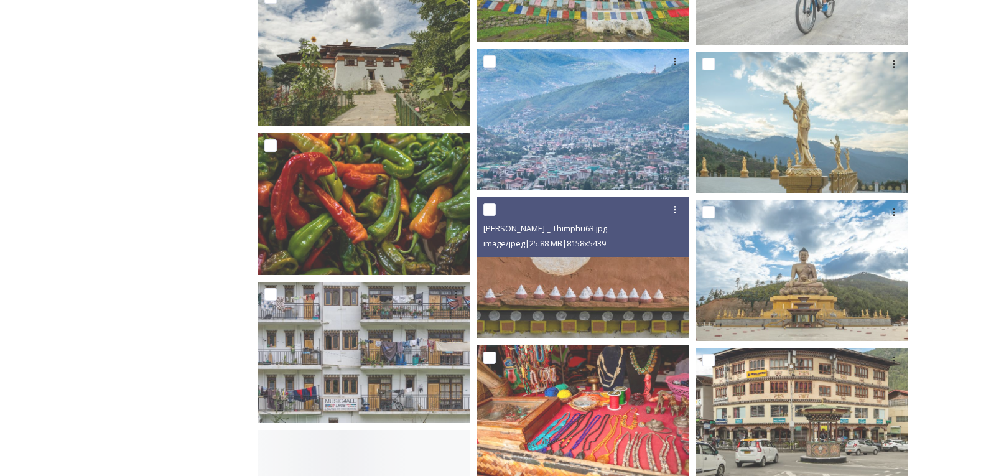
scroll to position [8152, 0]
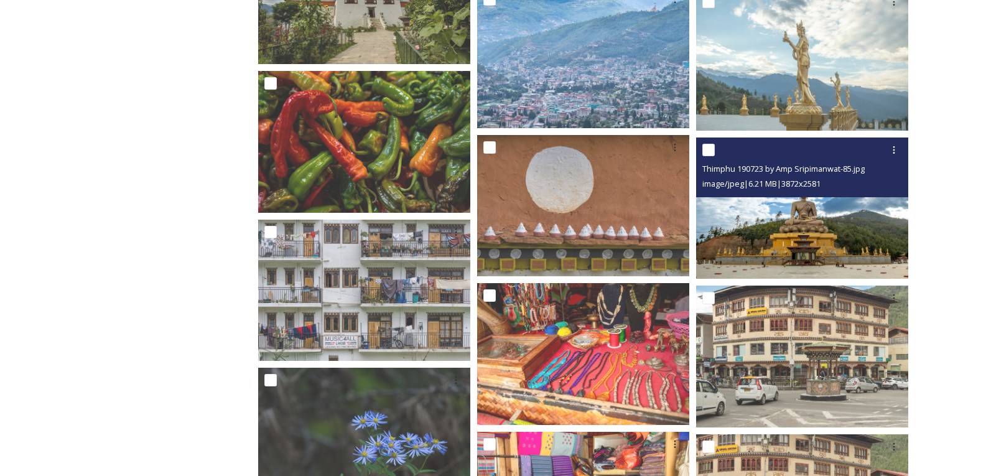
click at [754, 259] on img at bounding box center [802, 208] width 212 height 141
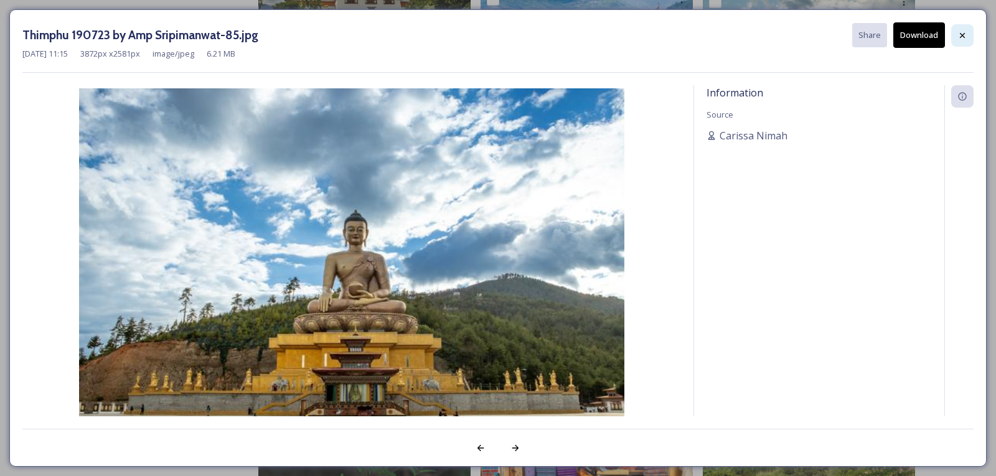
click at [955, 37] on div at bounding box center [962, 35] width 22 height 22
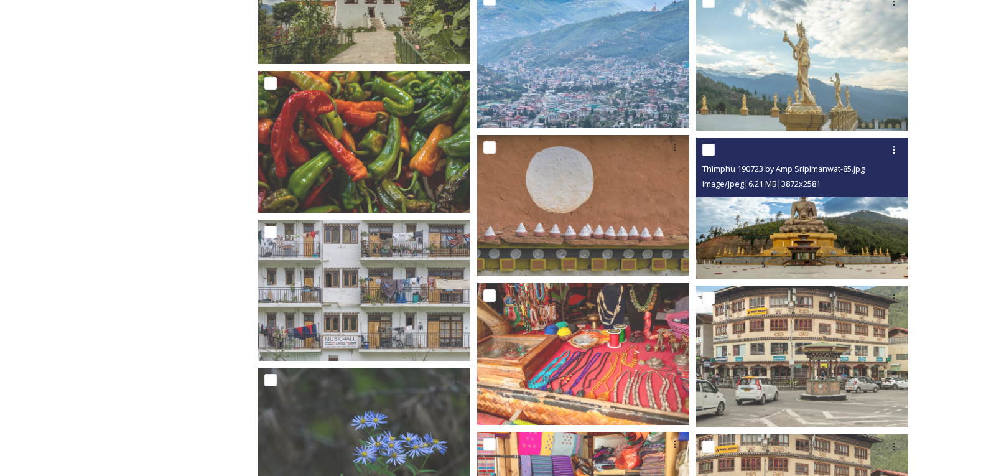
click at [757, 248] on img at bounding box center [802, 208] width 212 height 141
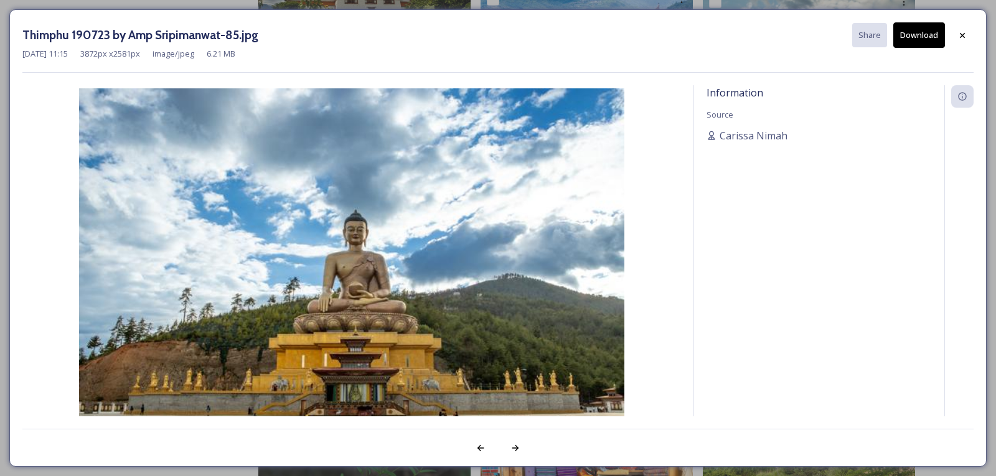
click at [935, 39] on button "Download" at bounding box center [919, 35] width 52 height 26
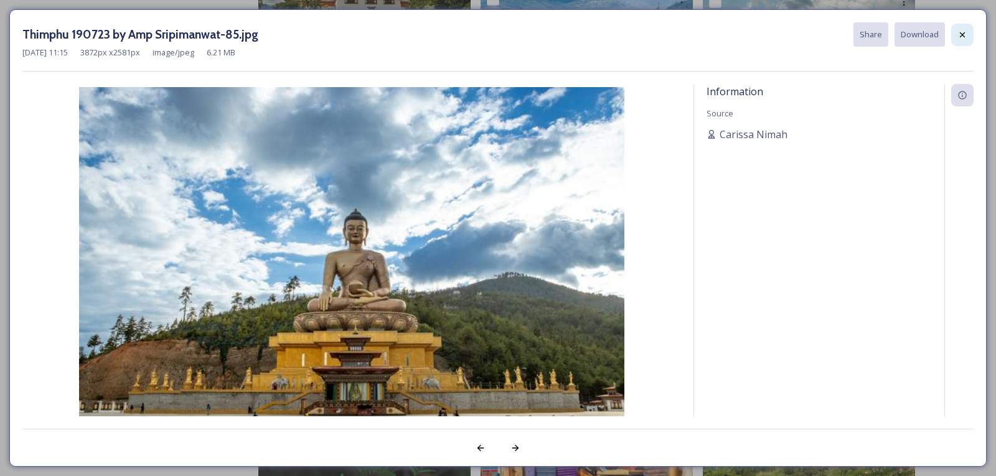
click at [960, 30] on icon at bounding box center [962, 35] width 10 height 10
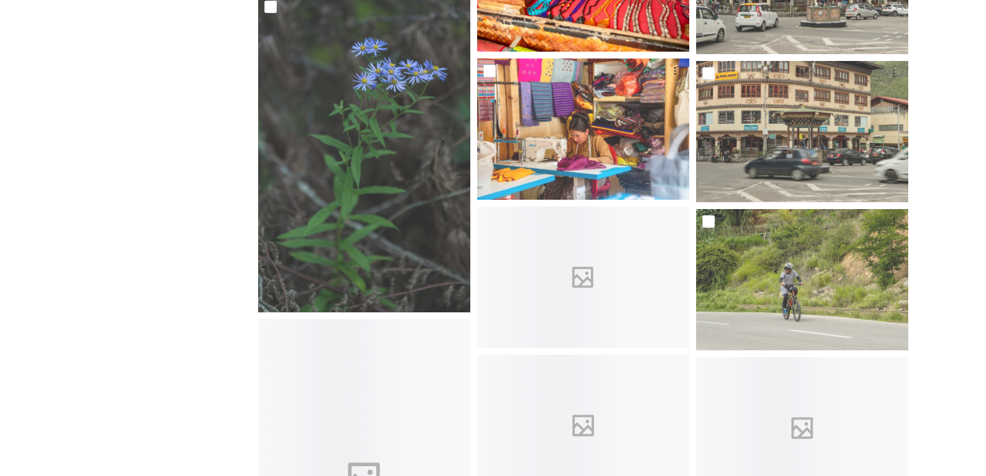
scroll to position [8027, 0]
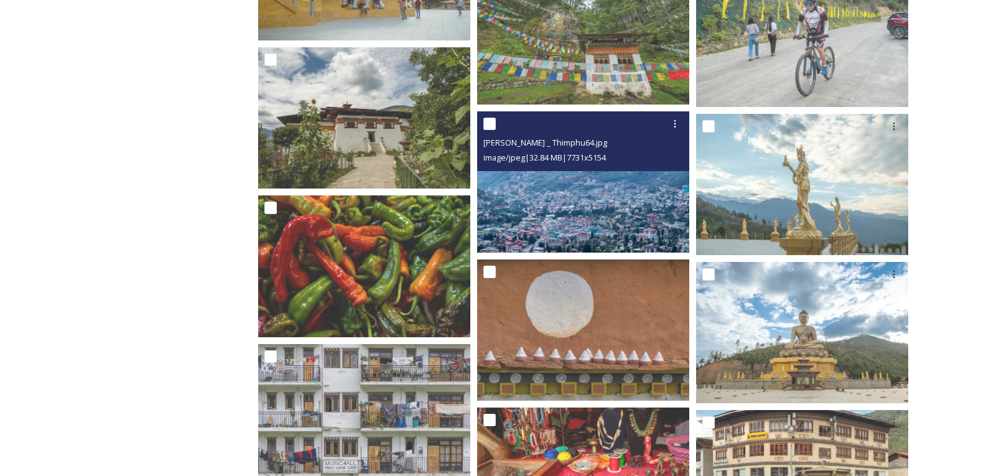
click at [577, 221] on img at bounding box center [583, 181] width 212 height 141
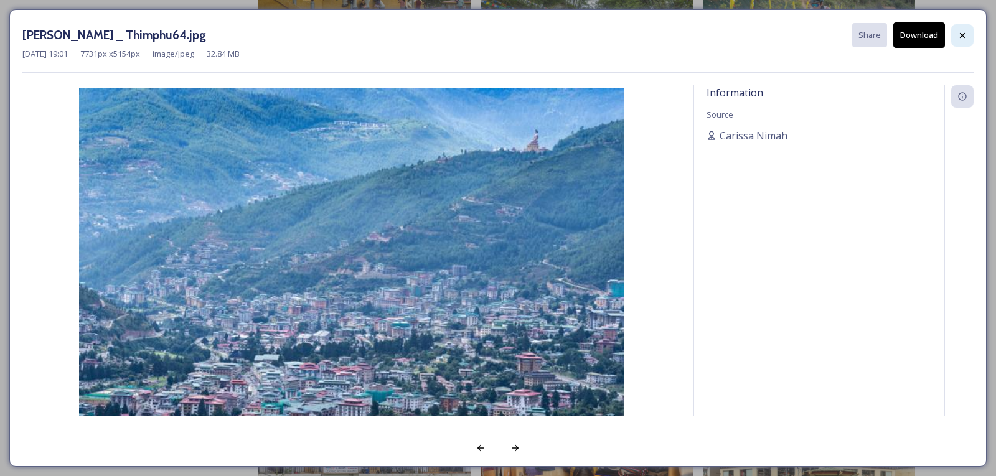
click at [961, 34] on icon at bounding box center [962, 34] width 5 height 5
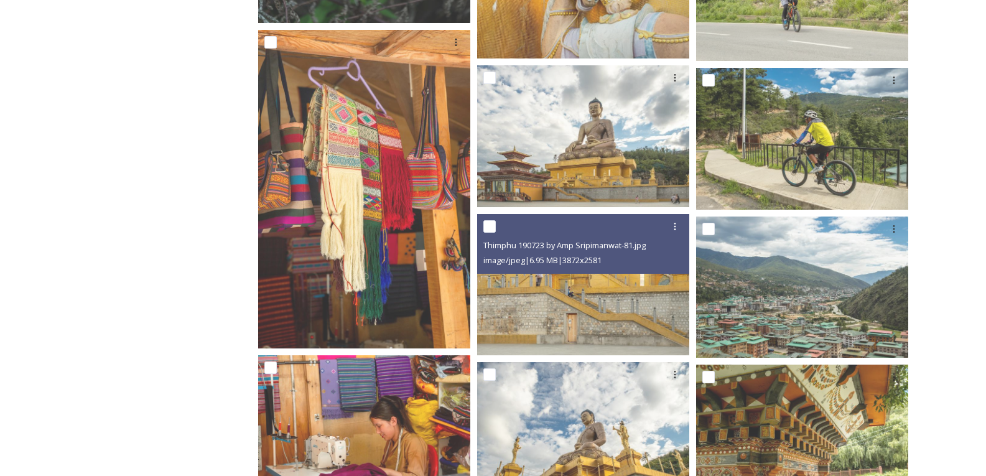
scroll to position [8836, 0]
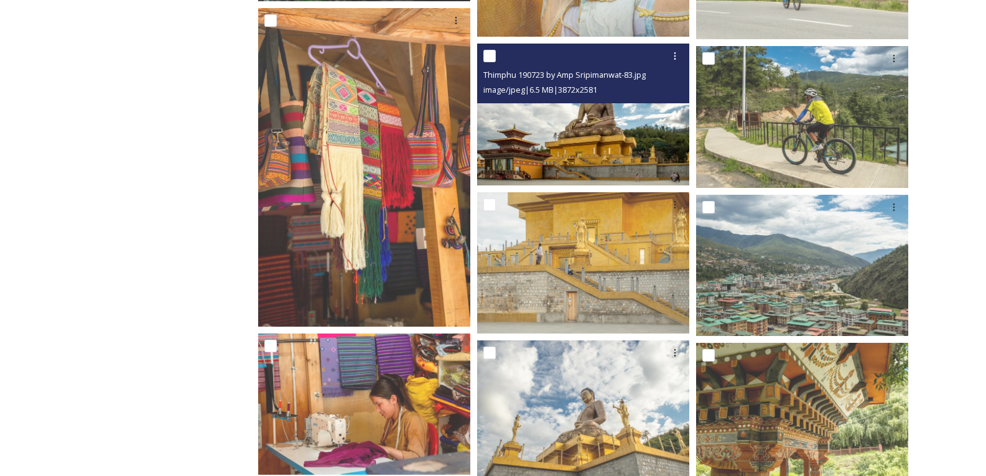
click at [576, 142] on img at bounding box center [583, 114] width 212 height 141
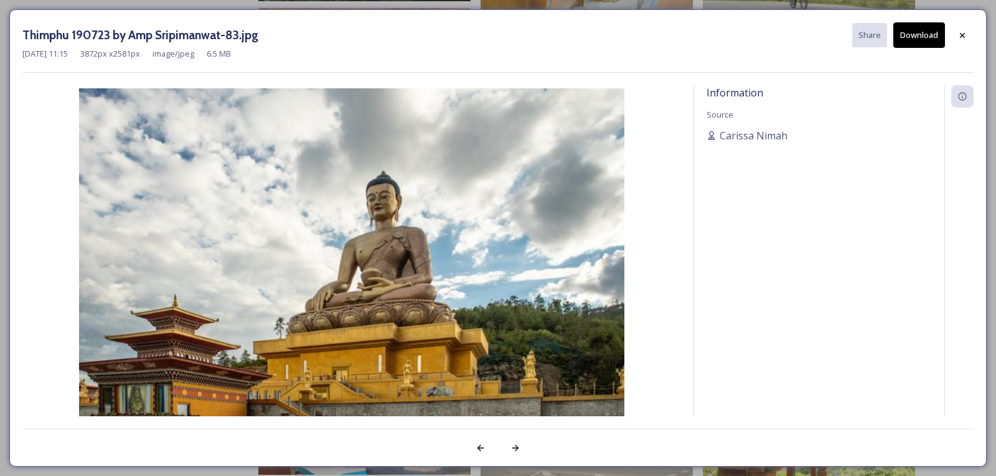
click at [920, 33] on button "Download" at bounding box center [919, 35] width 52 height 26
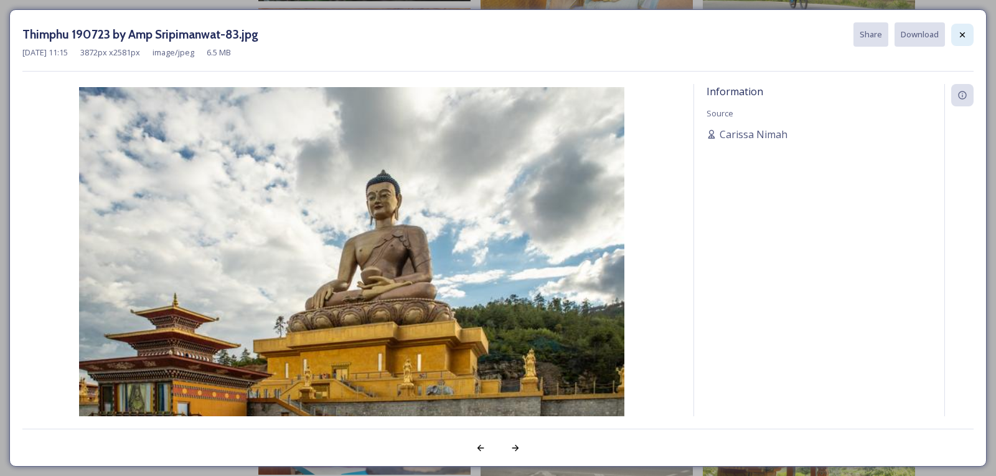
click at [968, 38] on div at bounding box center [962, 35] width 22 height 22
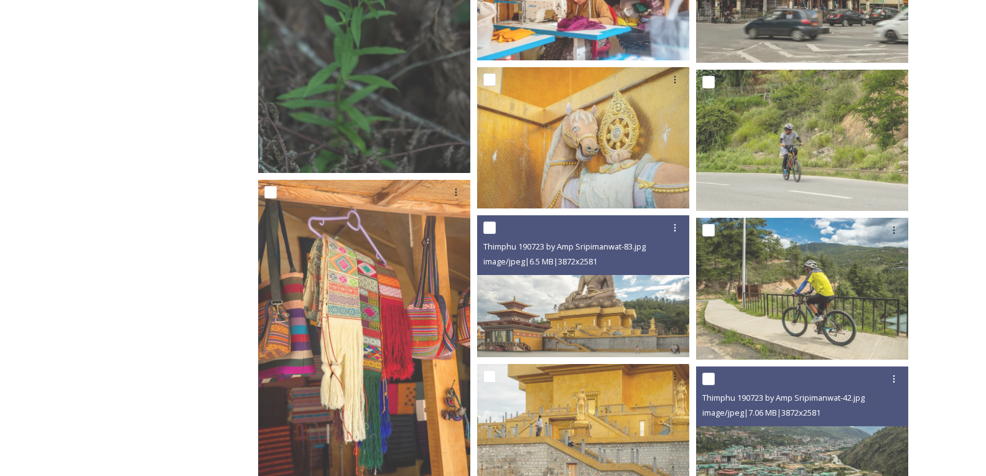
scroll to position [8649, 0]
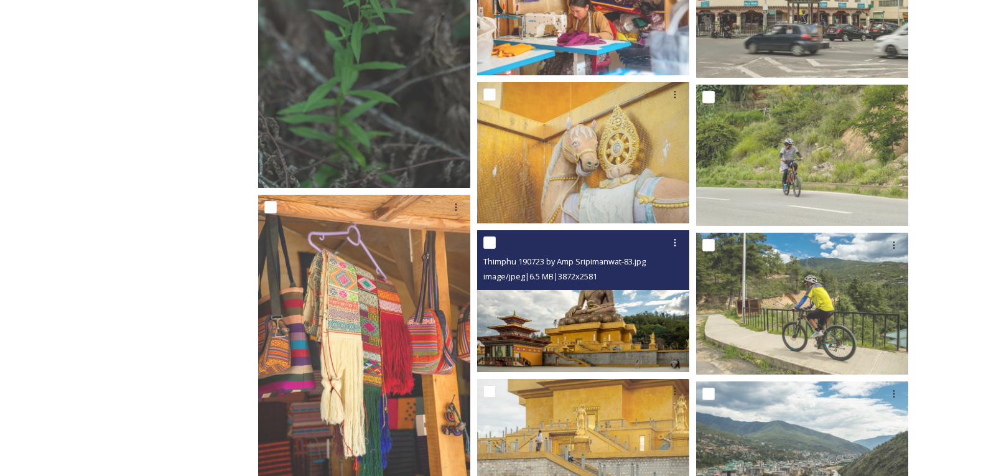
click at [567, 345] on img at bounding box center [583, 300] width 212 height 141
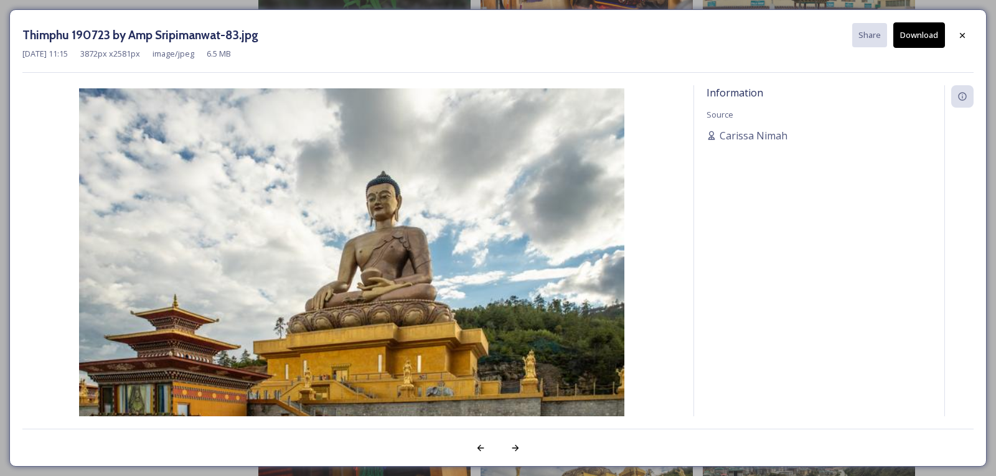
drag, startPoint x: 923, startPoint y: 38, endPoint x: 918, endPoint y: 44, distance: 8.0
click at [922, 37] on button "Download" at bounding box center [919, 35] width 52 height 26
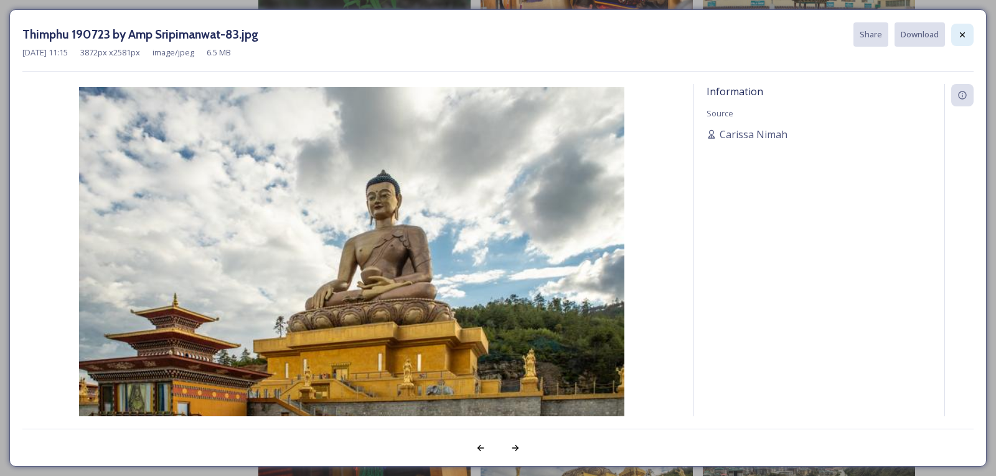
click at [959, 30] on icon at bounding box center [962, 35] width 10 height 10
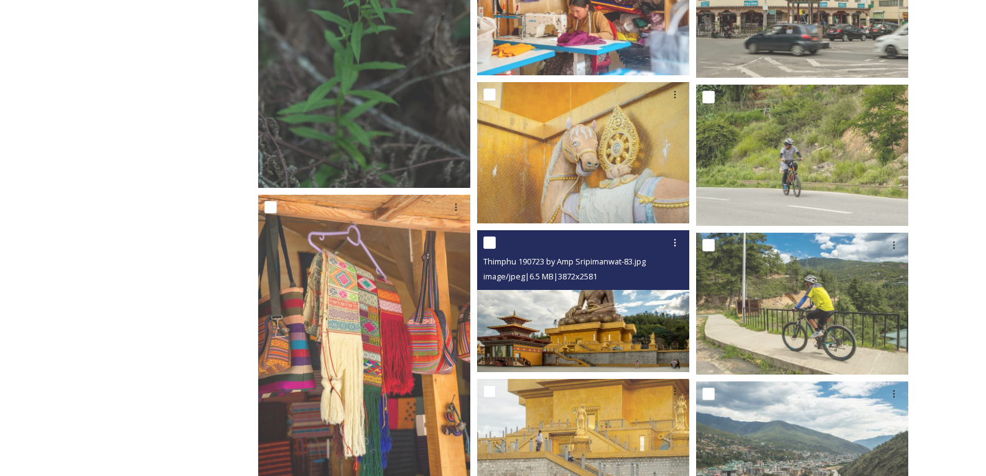
click at [490, 242] on input "checkbox" at bounding box center [489, 242] width 12 height 12
checkbox input "true"
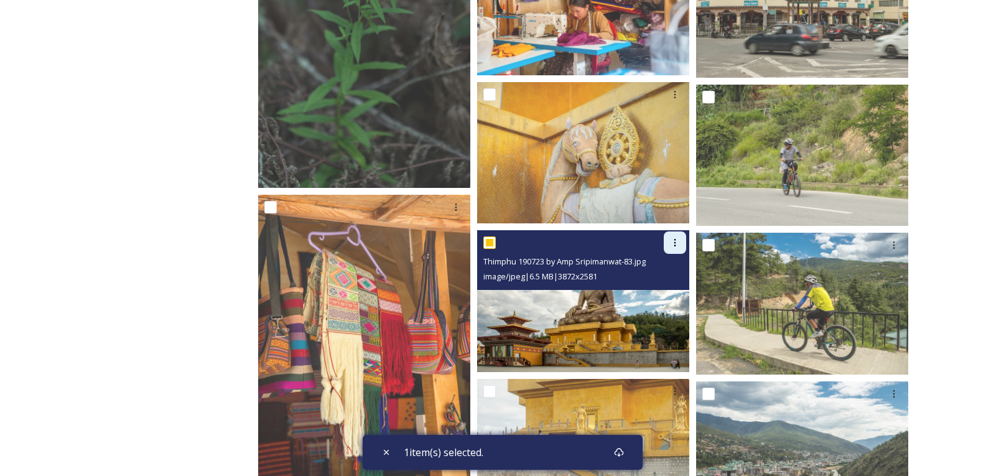
click at [670, 244] on icon at bounding box center [675, 243] width 10 height 10
click at [661, 296] on span "Download" at bounding box center [661, 295] width 38 height 12
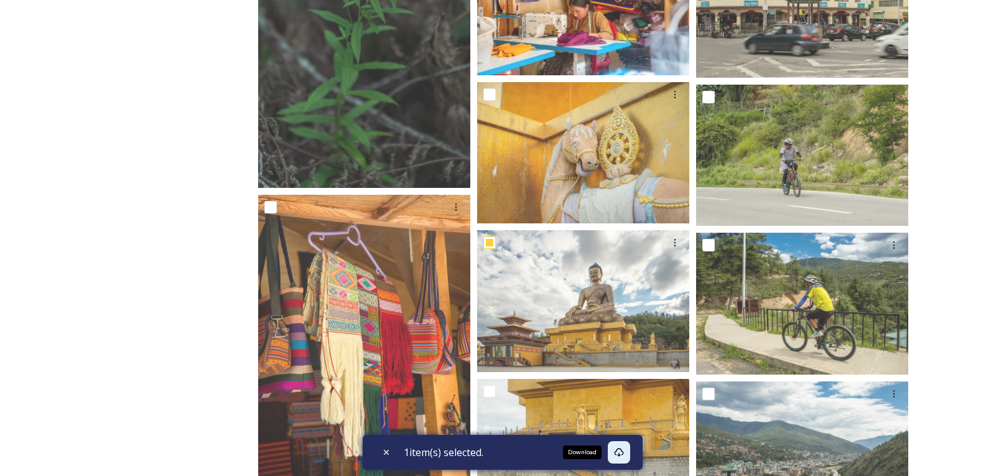
click at [617, 452] on icon at bounding box center [619, 452] width 10 height 10
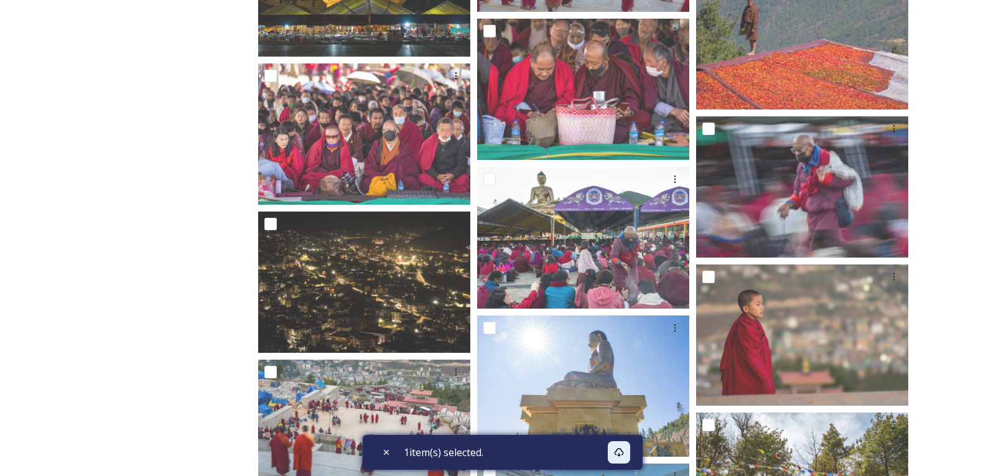
scroll to position [5476, 0]
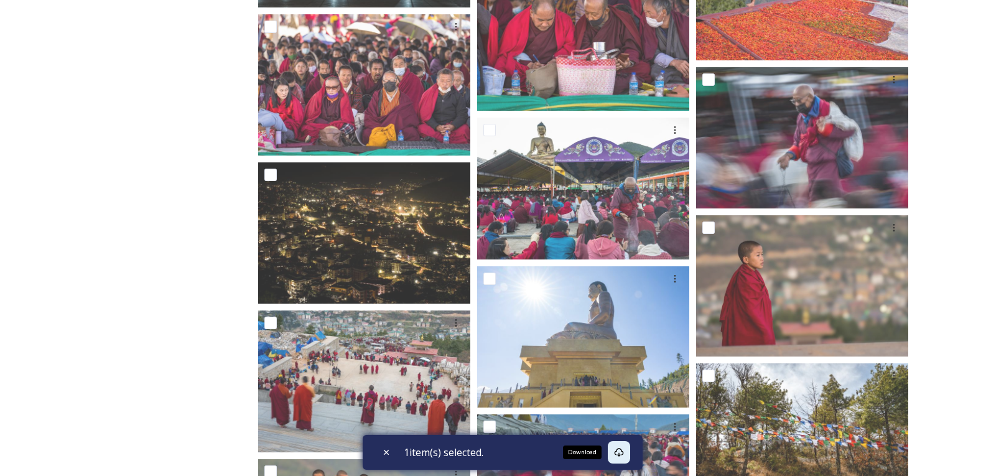
click at [622, 454] on icon at bounding box center [619, 452] width 10 height 10
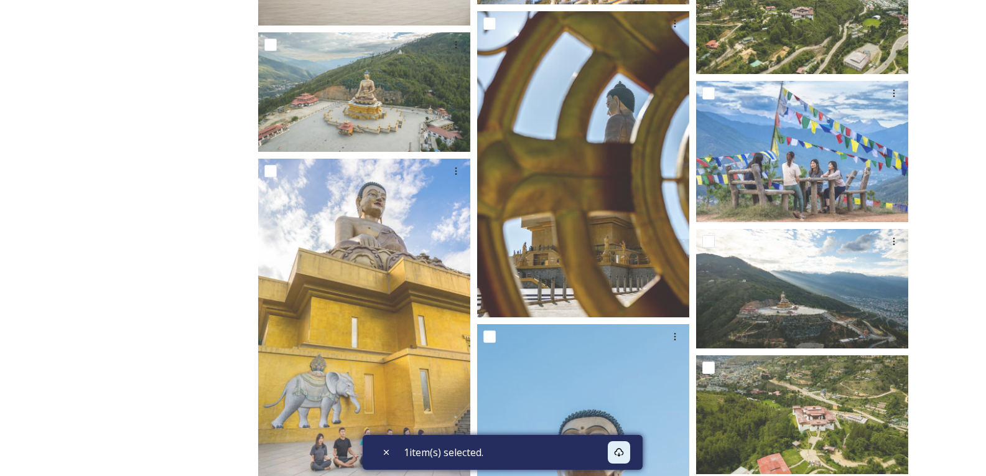
scroll to position [6720, 0]
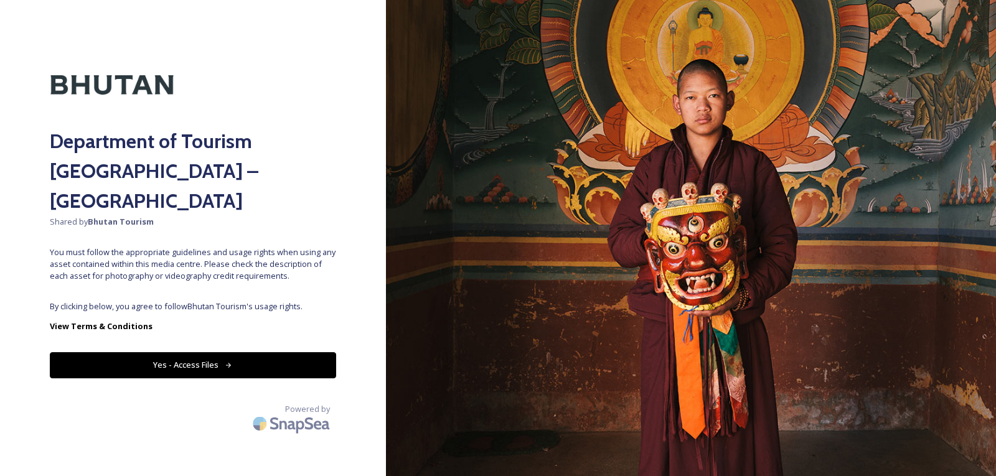
click at [241, 352] on button "Yes - Access Files" at bounding box center [193, 365] width 286 height 26
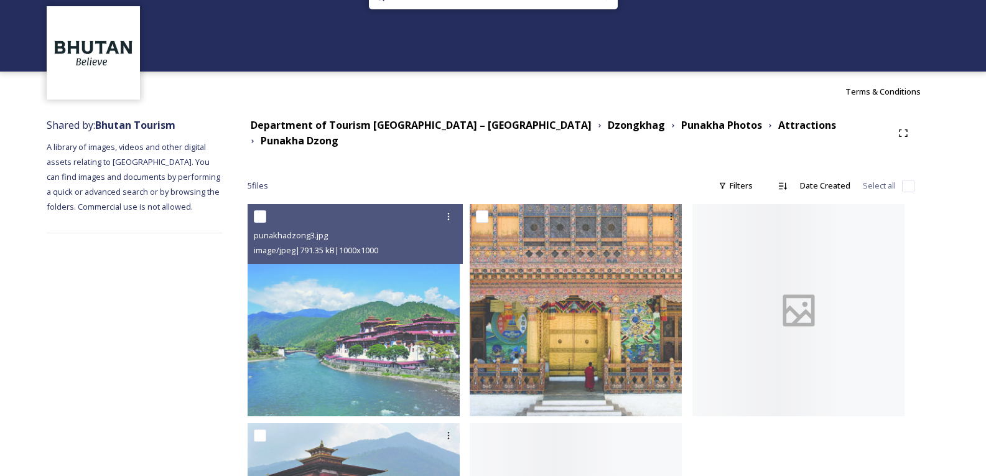
scroll to position [62, 0]
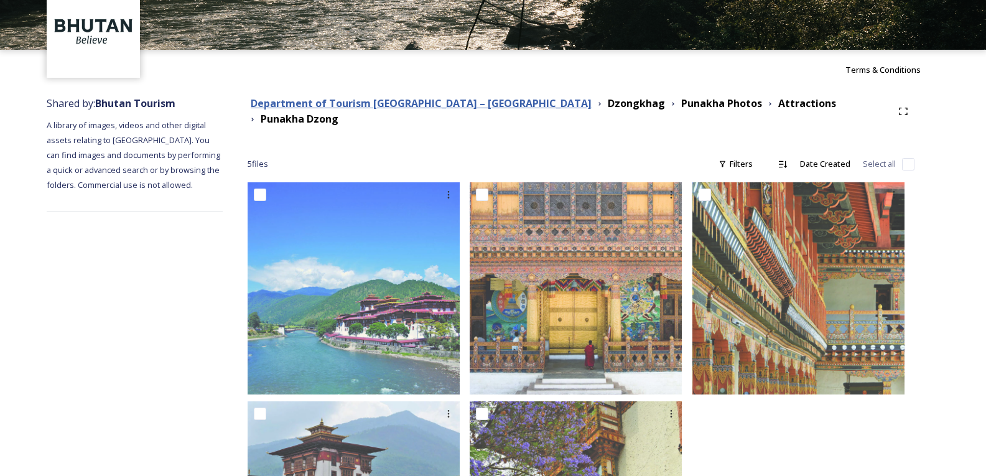
click at [439, 109] on strong "Department of Tourism [GEOGRAPHIC_DATA] – [GEOGRAPHIC_DATA]" at bounding box center [421, 103] width 341 height 14
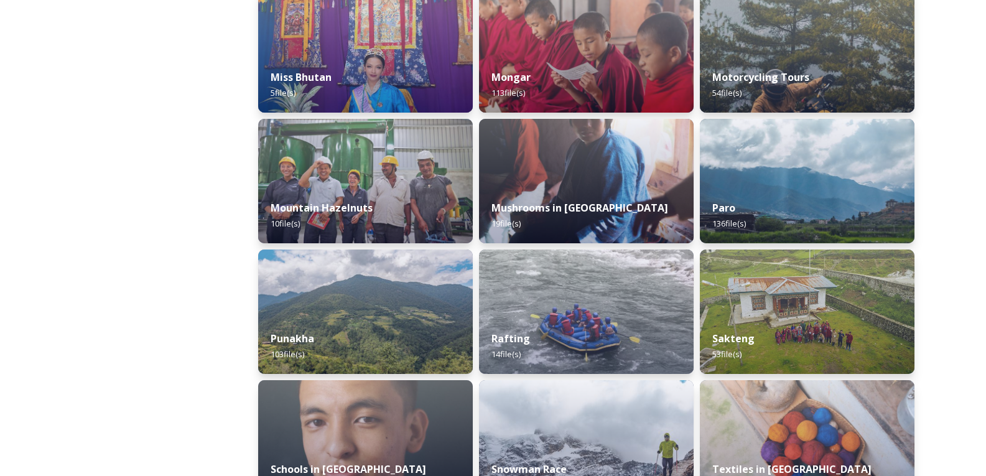
scroll to position [996, 0]
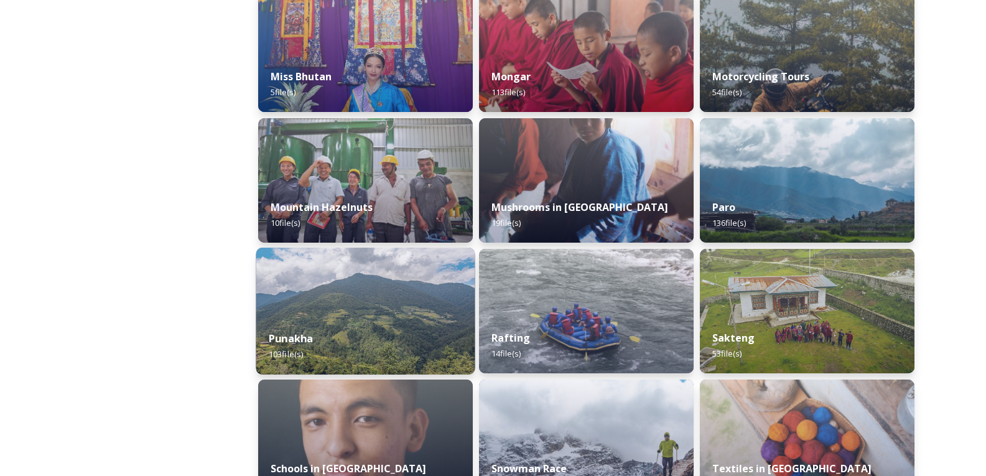
click at [456, 356] on div "Punakha 103 file(s)" at bounding box center [365, 346] width 219 height 57
